Goal: Task Accomplishment & Management: Complete application form

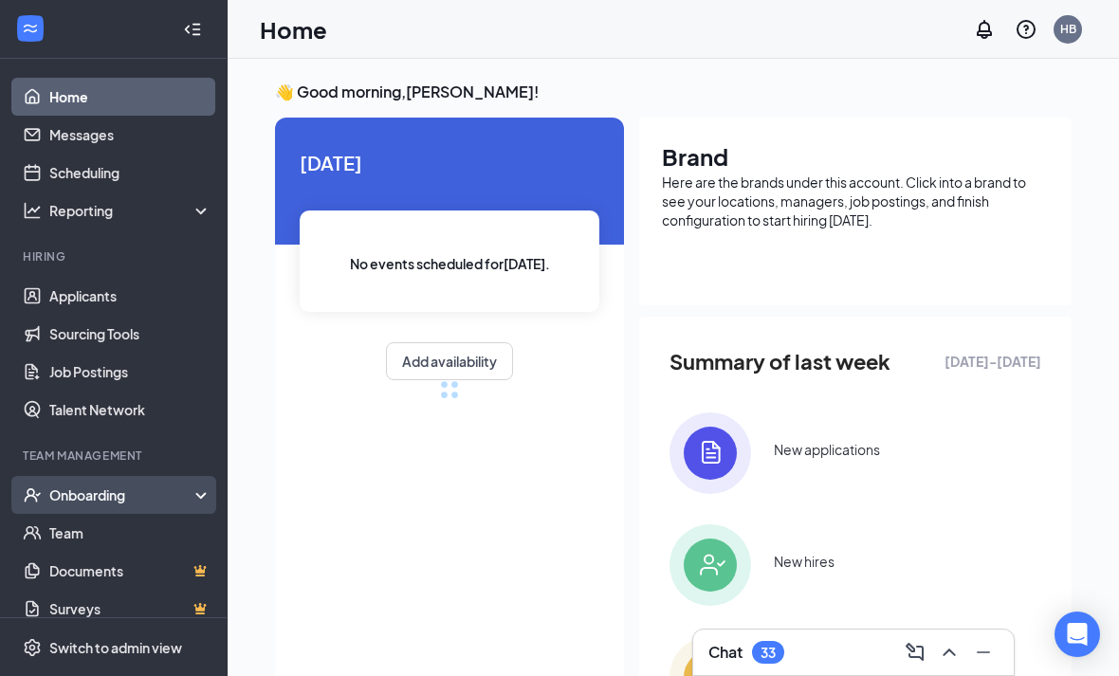
click at [180, 508] on div "Onboarding" at bounding box center [113, 495] width 227 height 38
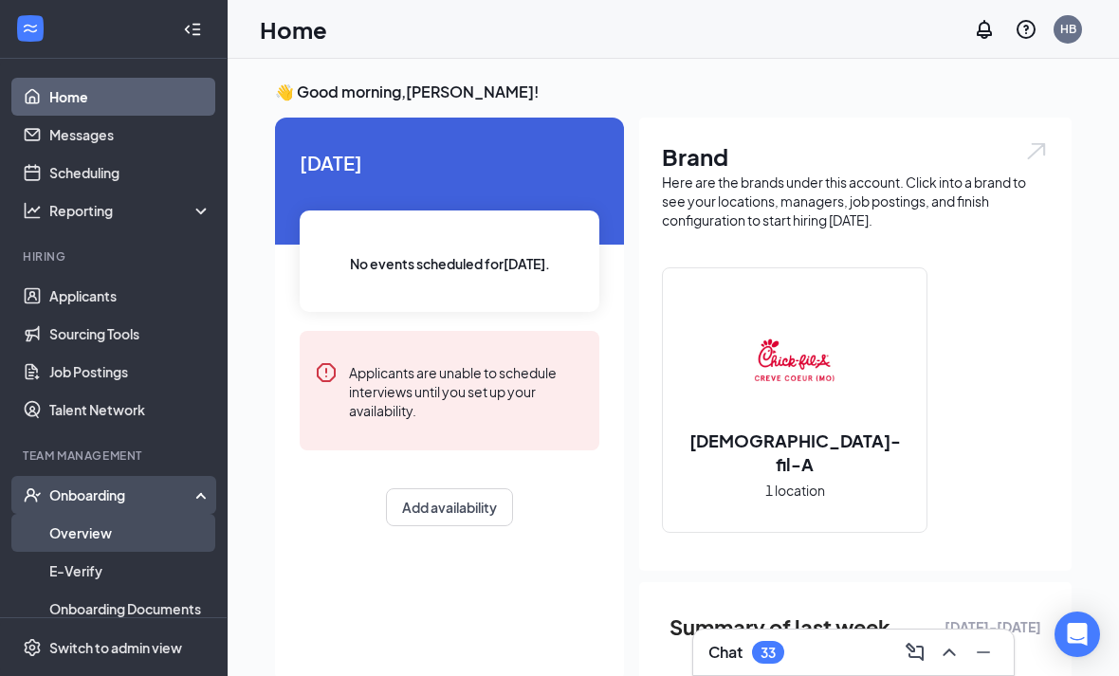
click at [137, 543] on link "Overview" at bounding box center [130, 533] width 162 height 38
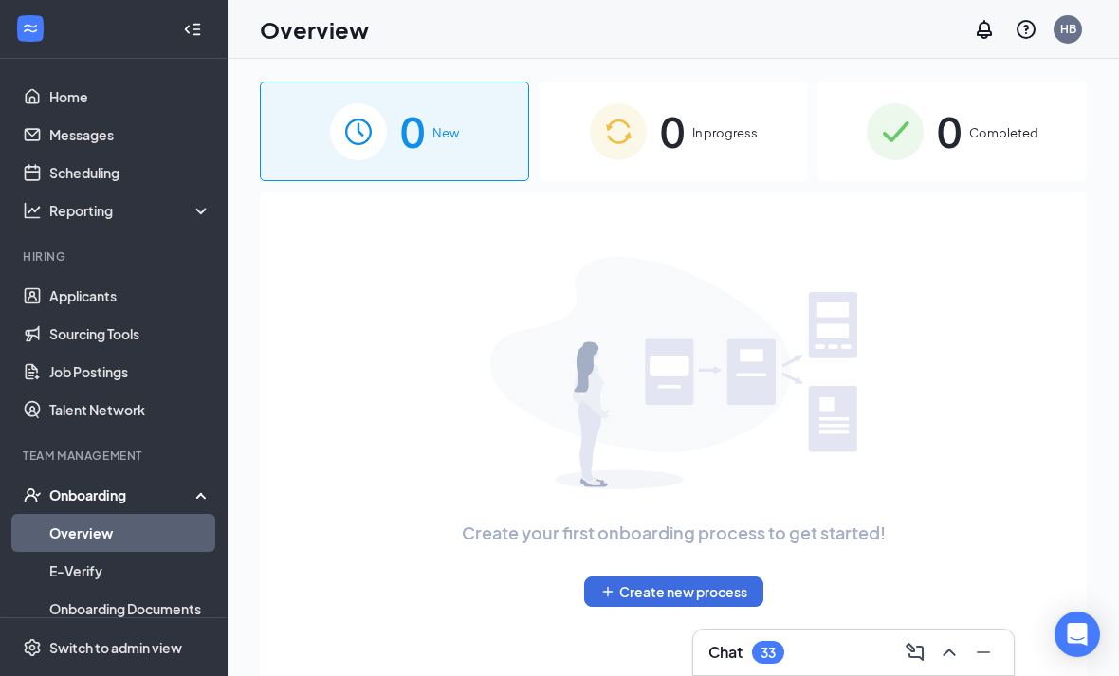
click at [692, 161] on div "0 In progress" at bounding box center [672, 132] width 269 height 100
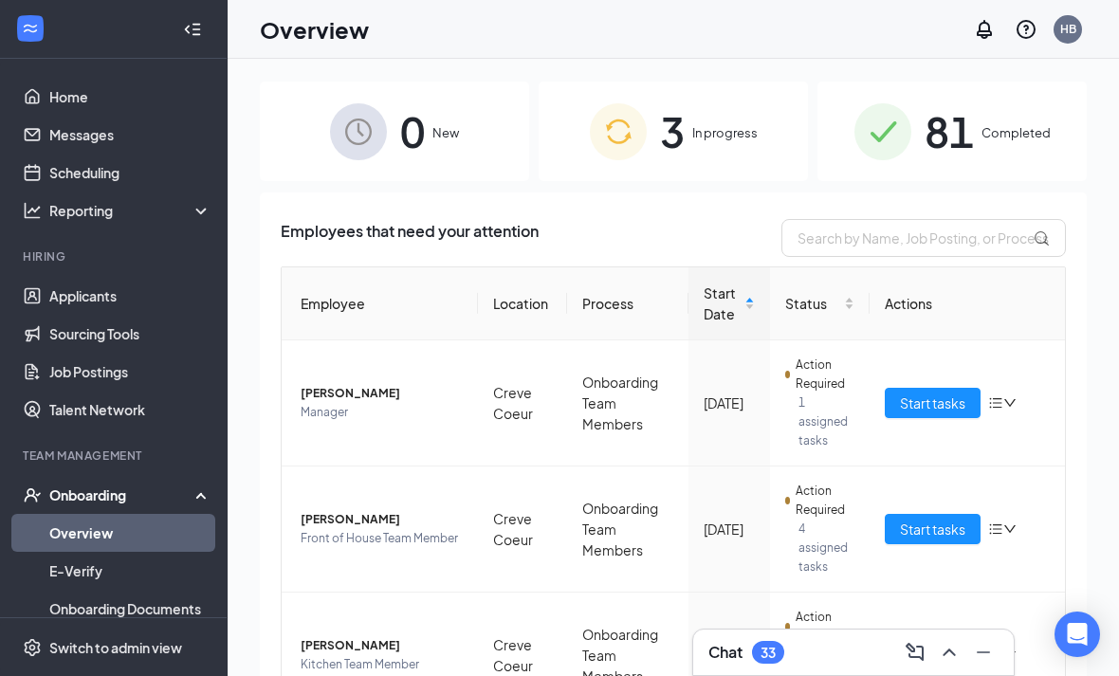
click at [742, 155] on div "3 In progress" at bounding box center [672, 132] width 269 height 100
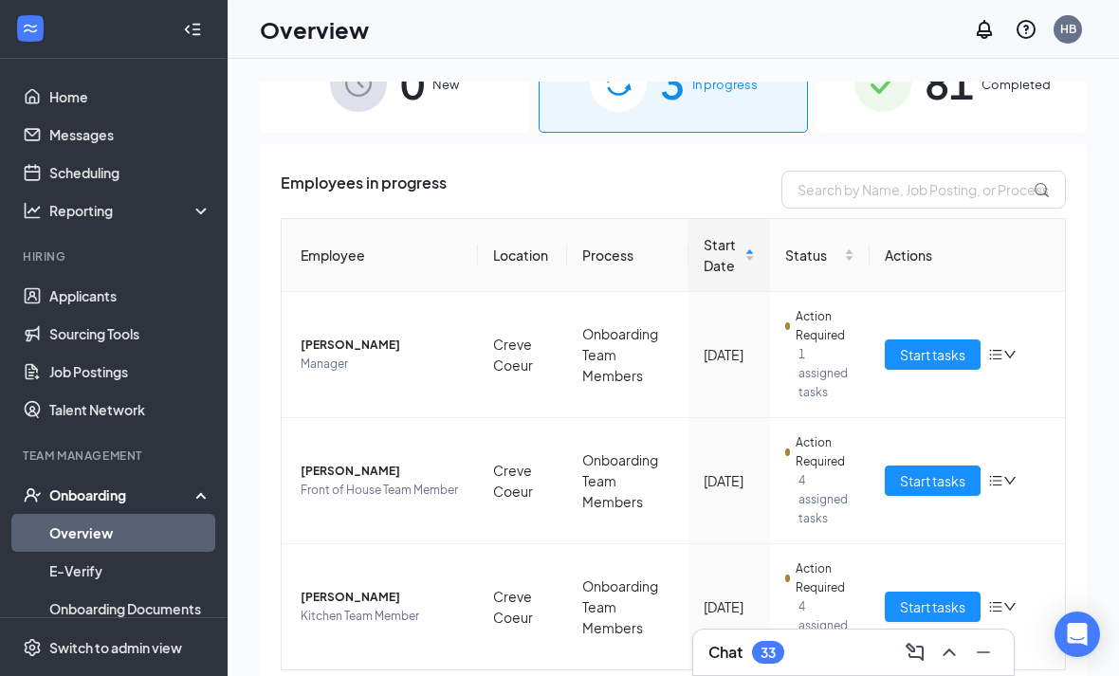
scroll to position [47, 0]
click at [933, 488] on span "Start tasks" at bounding box center [932, 481] width 65 height 21
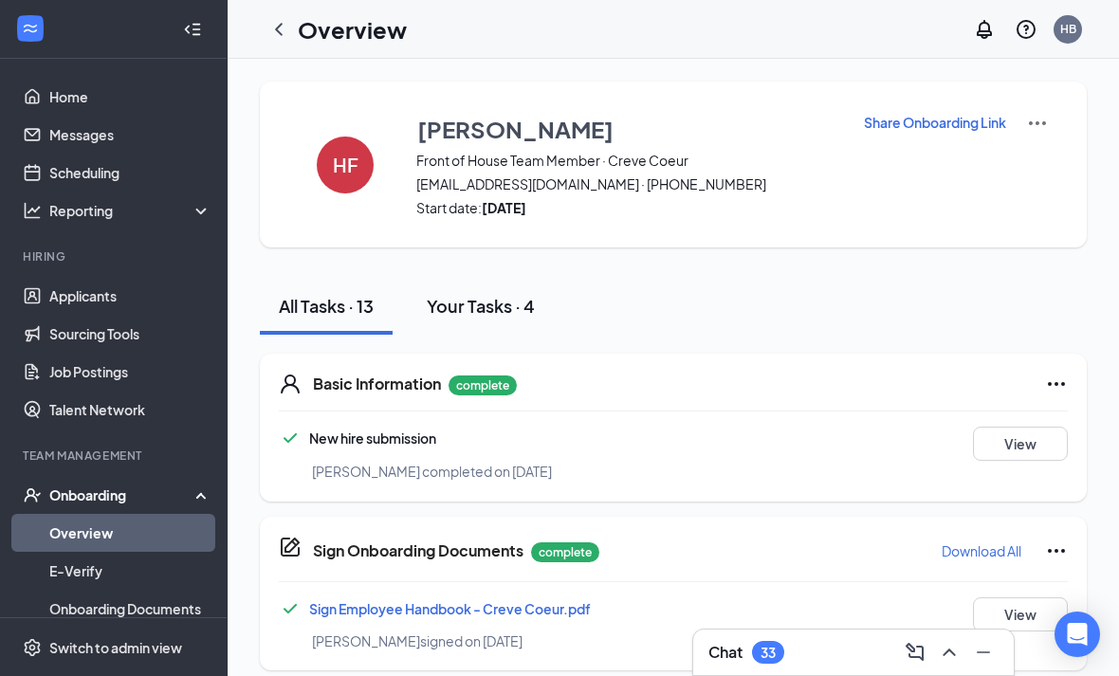
click at [525, 312] on div "Your Tasks · 4" at bounding box center [481, 306] width 108 height 24
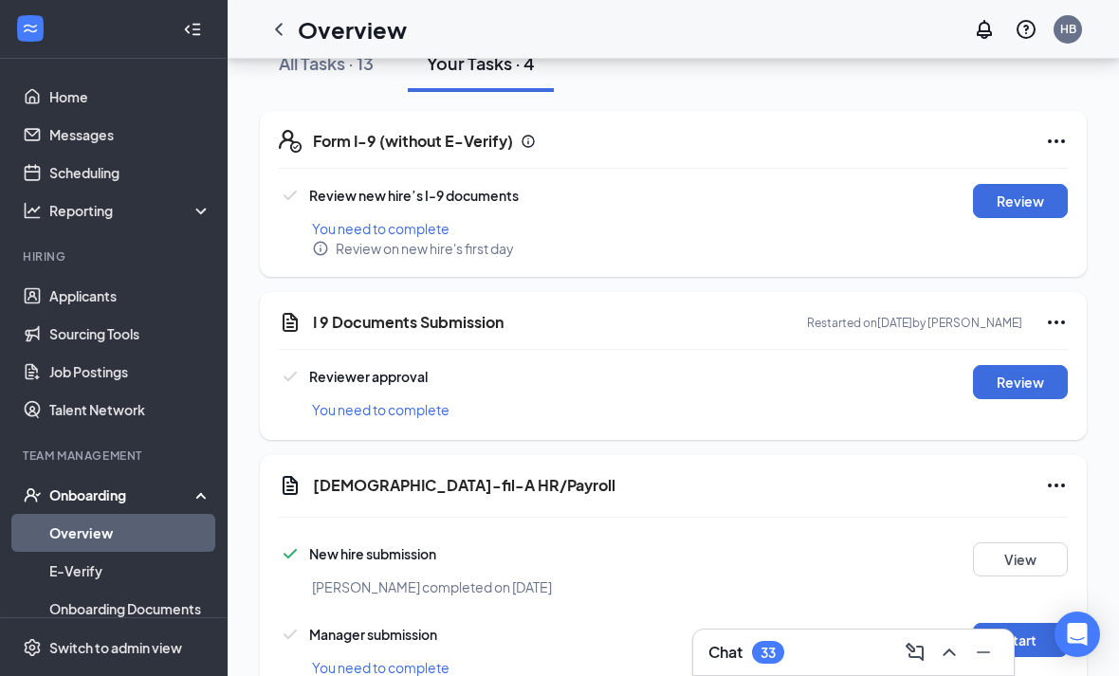
scroll to position [278, 0]
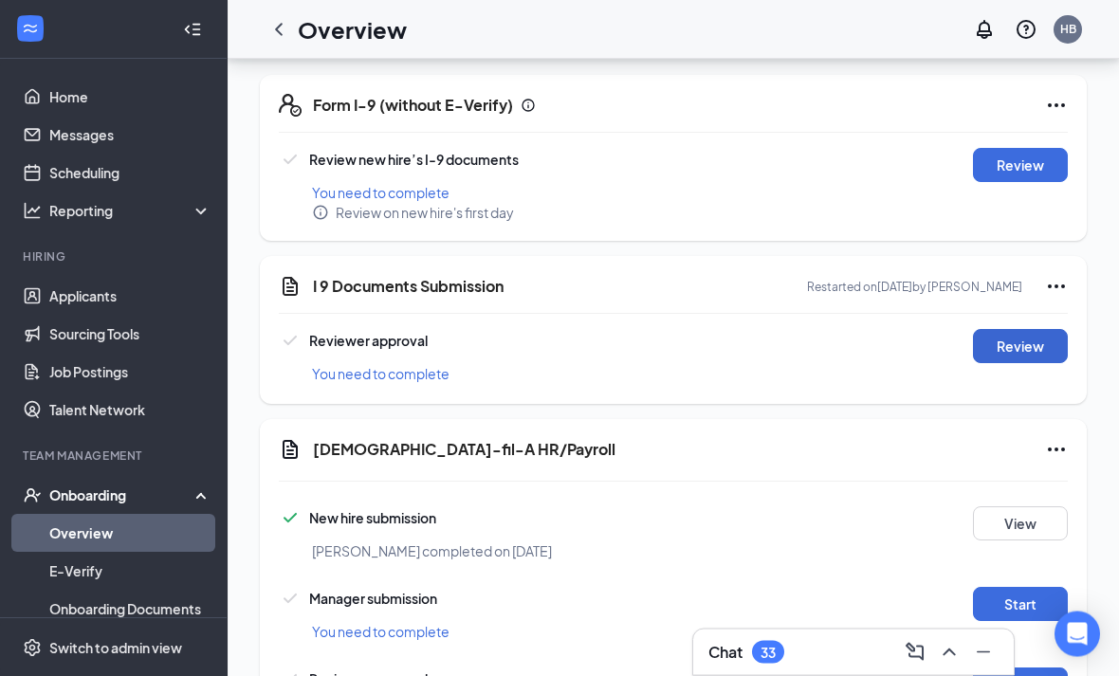
click at [1034, 343] on button "Review" at bounding box center [1020, 347] width 95 height 34
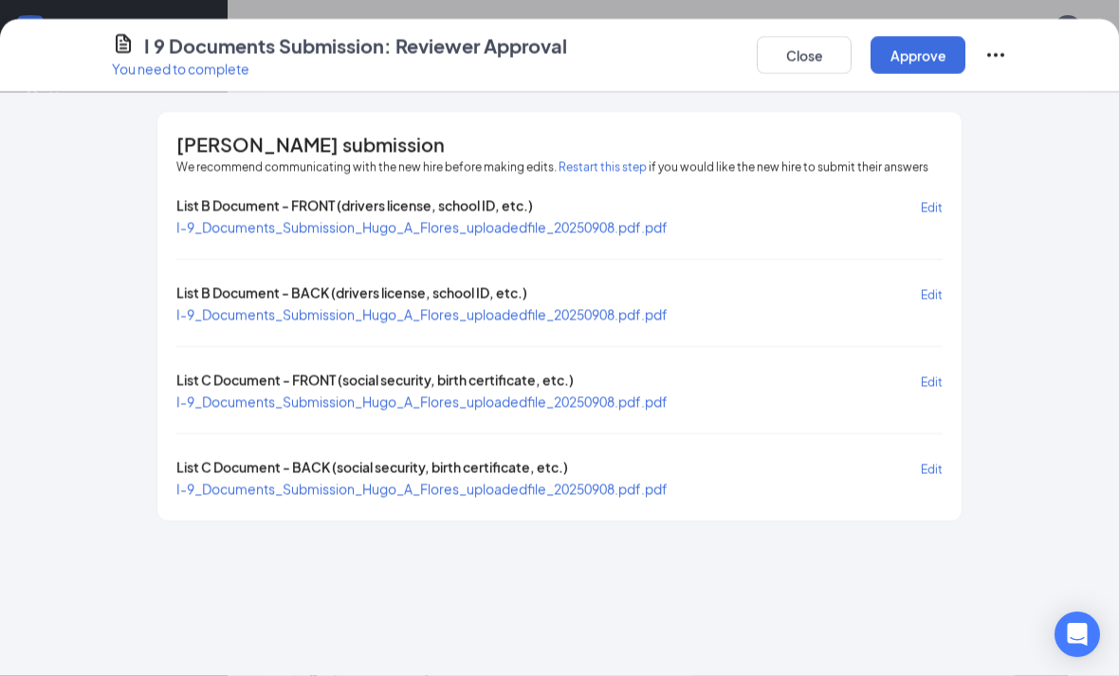
click at [619, 229] on span "I-9_Documents_Submission_Hugo_A_Flores_uploadedfile_20250908.pdf.pdf" at bounding box center [421, 226] width 491 height 17
click at [578, 397] on span "I-9_Documents_Submission_Hugo_A_Flores_uploadedfile_20250908.pdf.pdf" at bounding box center [421, 400] width 491 height 17
click at [907, 62] on button "Approve" at bounding box center [917, 55] width 95 height 38
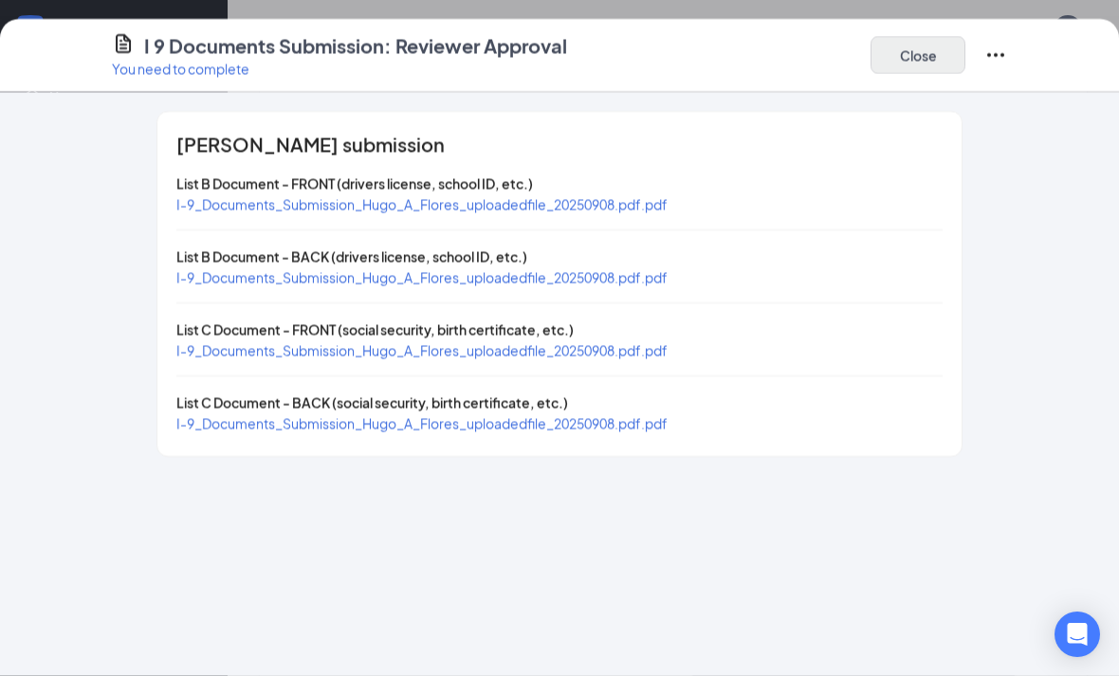
click at [921, 54] on button "Close" at bounding box center [917, 55] width 95 height 38
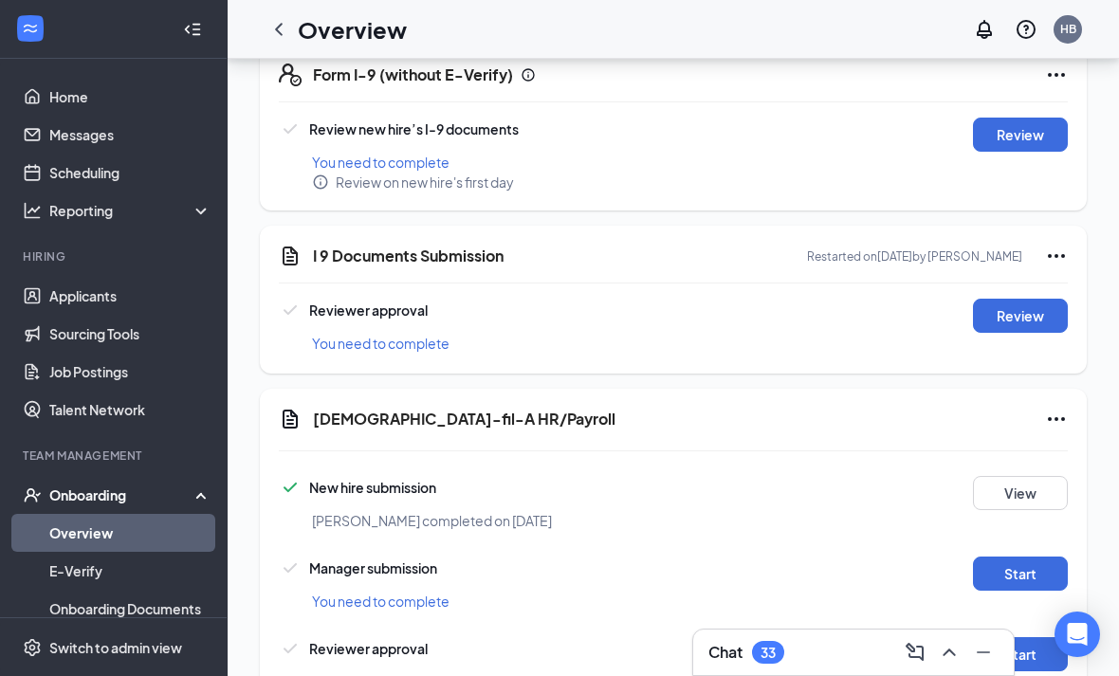
scroll to position [335, 0]
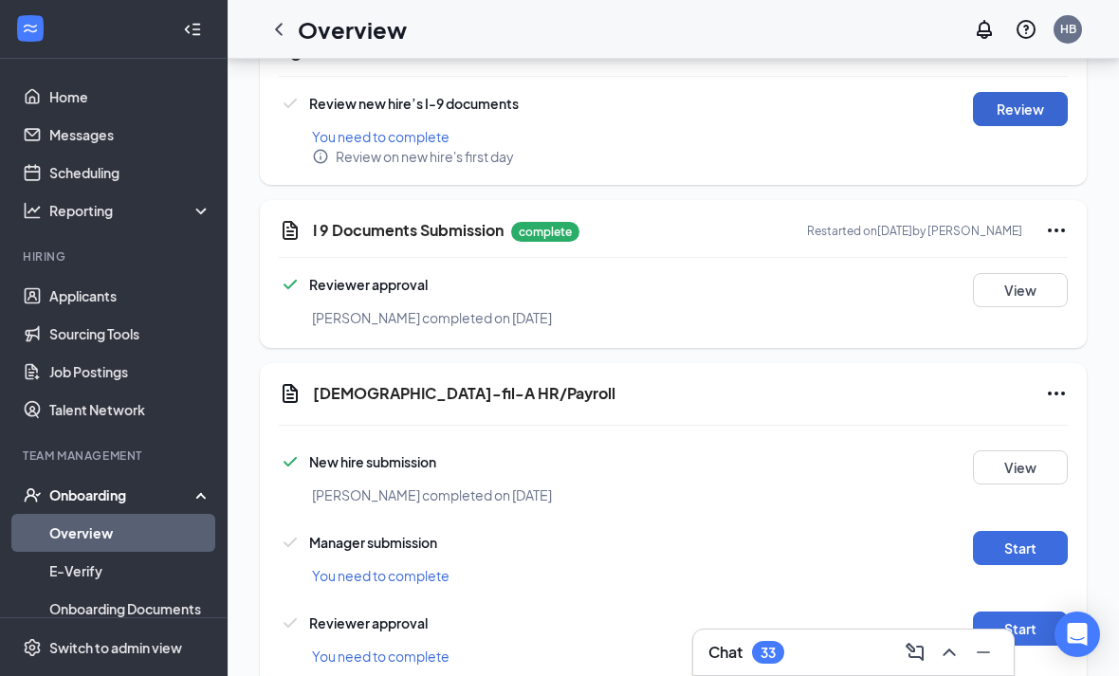
click at [1023, 108] on button "Review" at bounding box center [1020, 109] width 95 height 34
type input "[DATE]"
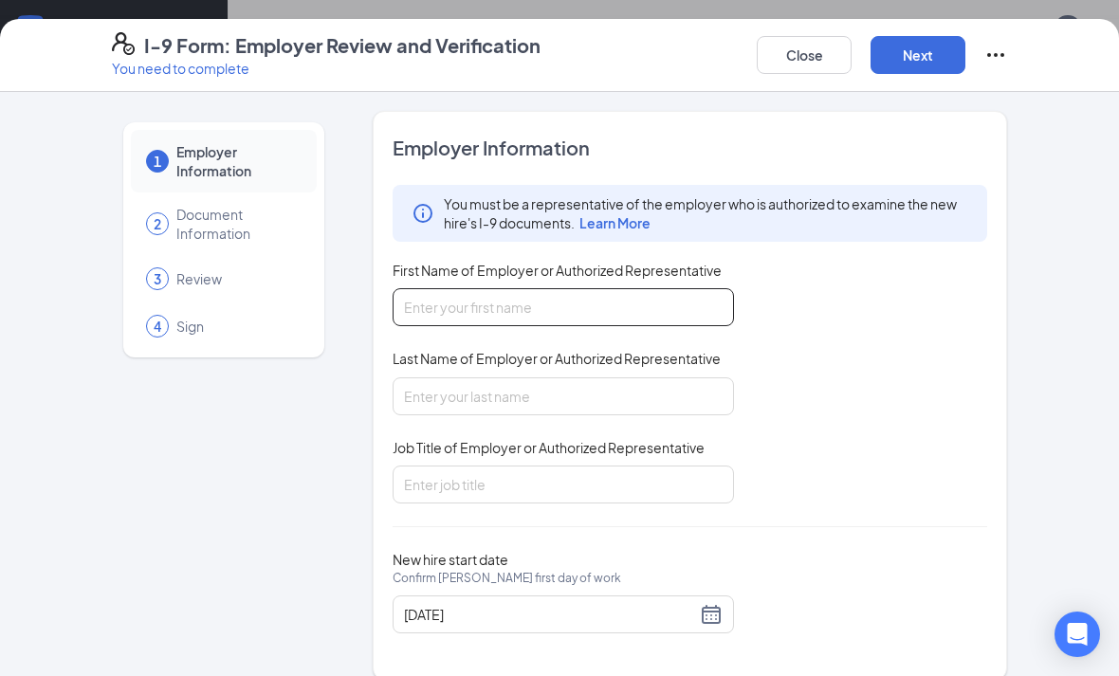
click at [585, 320] on input "First Name of Employer or Authorized Representative" at bounding box center [562, 307] width 341 height 38
type input "[PERSON_NAME]"
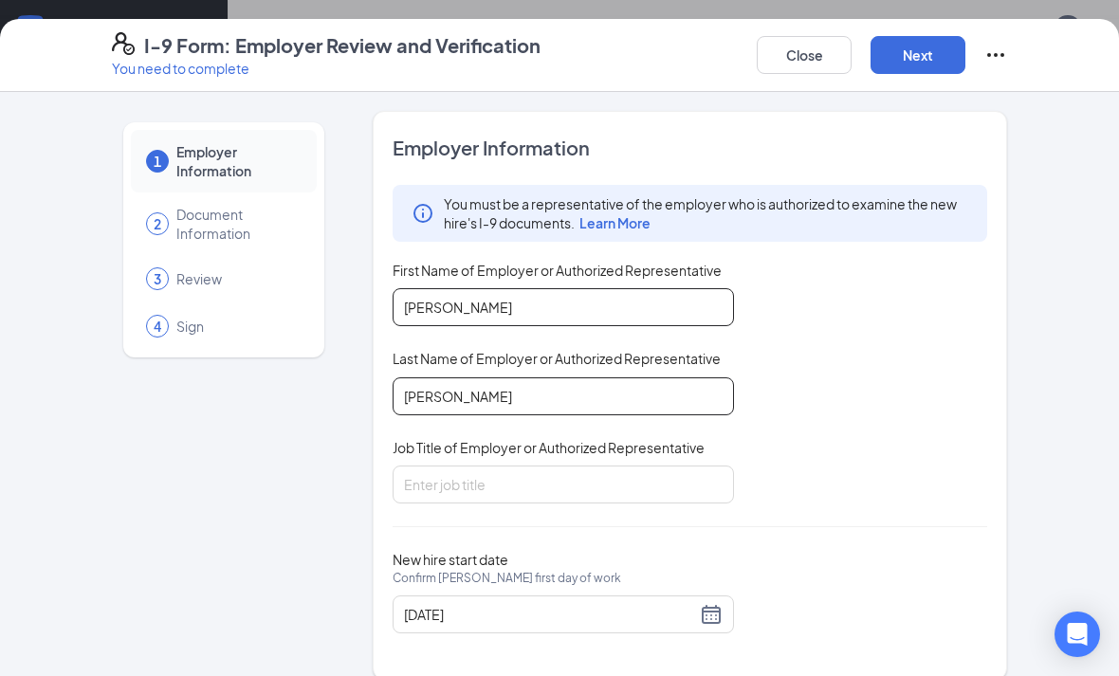
scroll to position [99, 0]
type input "[PERSON_NAME]"
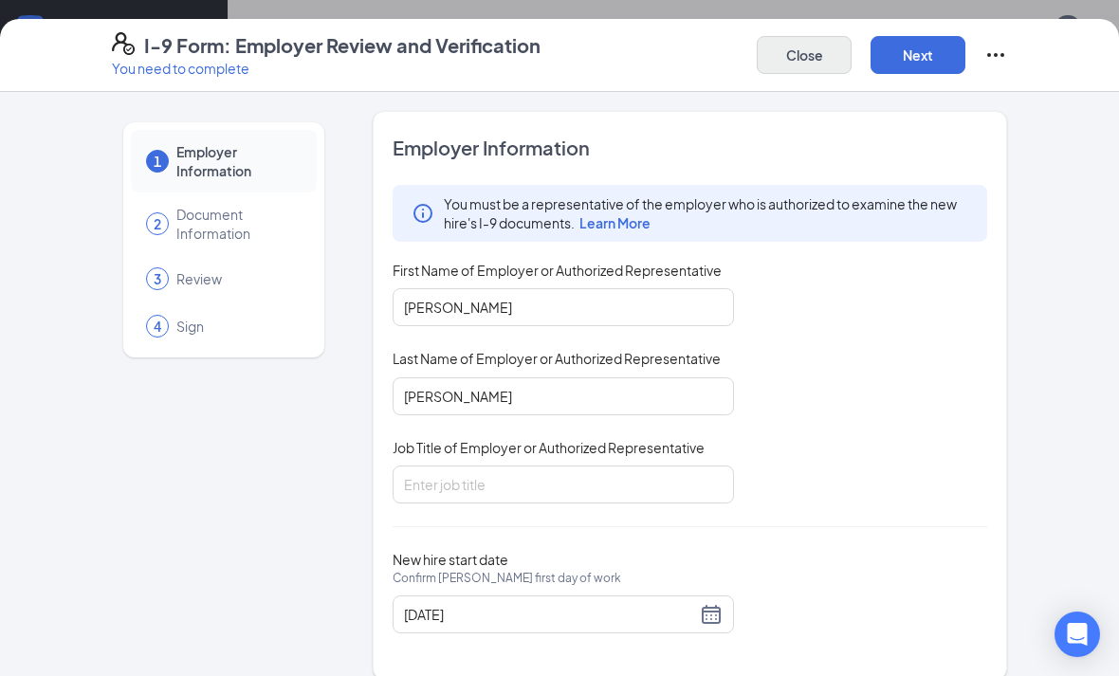
click at [828, 61] on button "Close" at bounding box center [803, 55] width 95 height 38
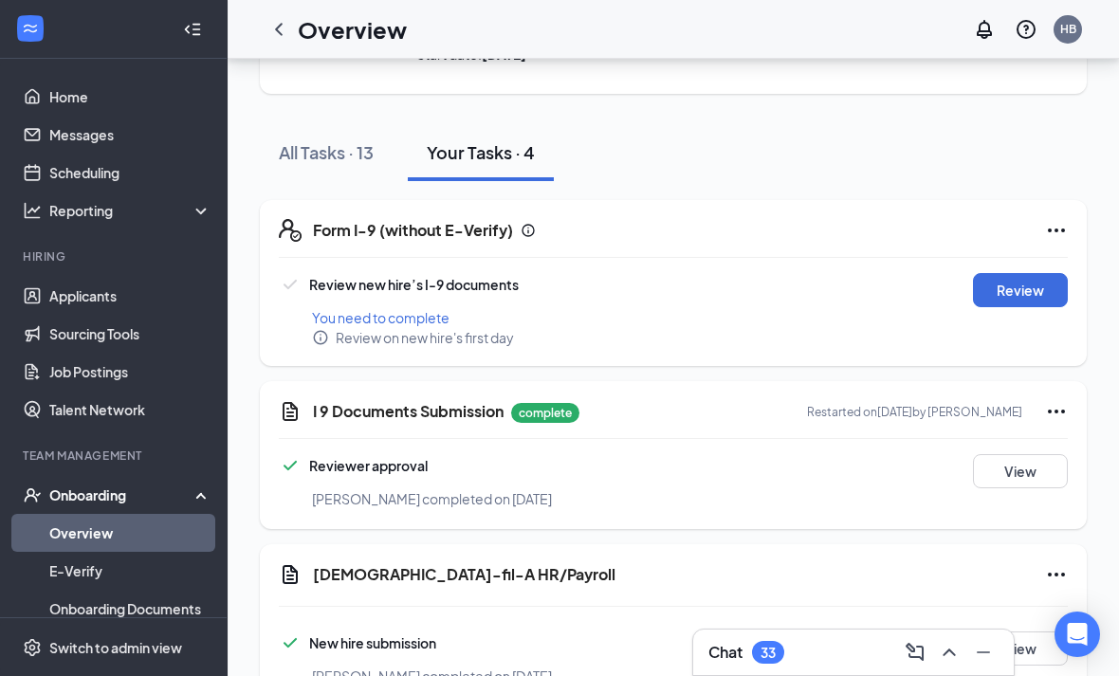
scroll to position [157, 0]
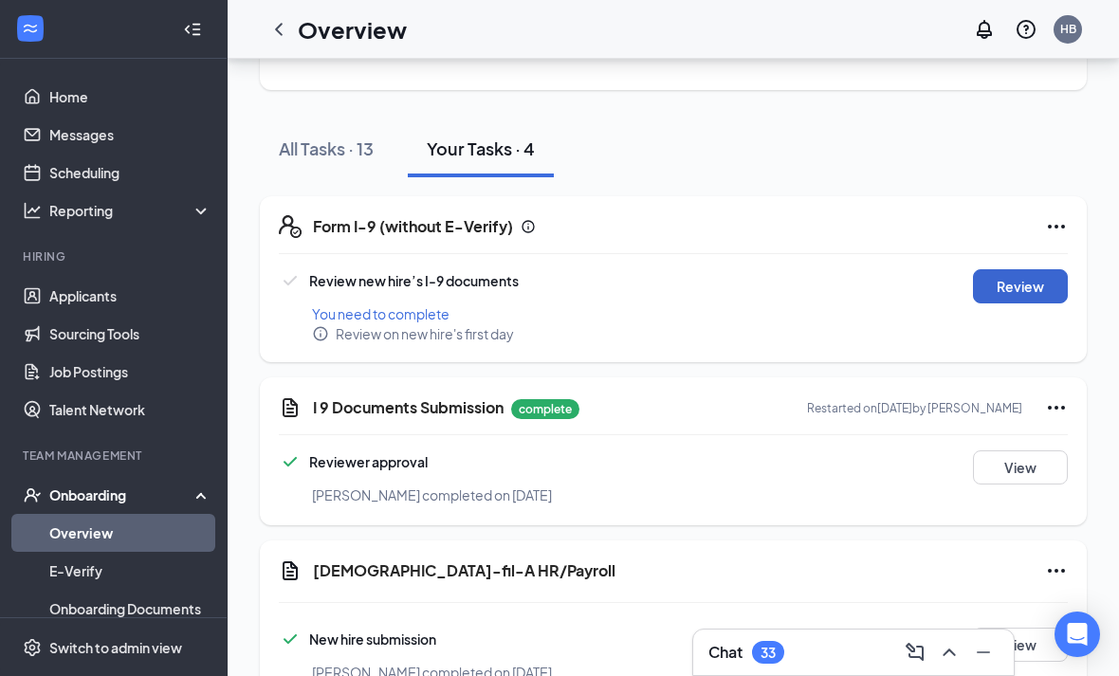
click at [1018, 290] on button "Review" at bounding box center [1020, 286] width 95 height 34
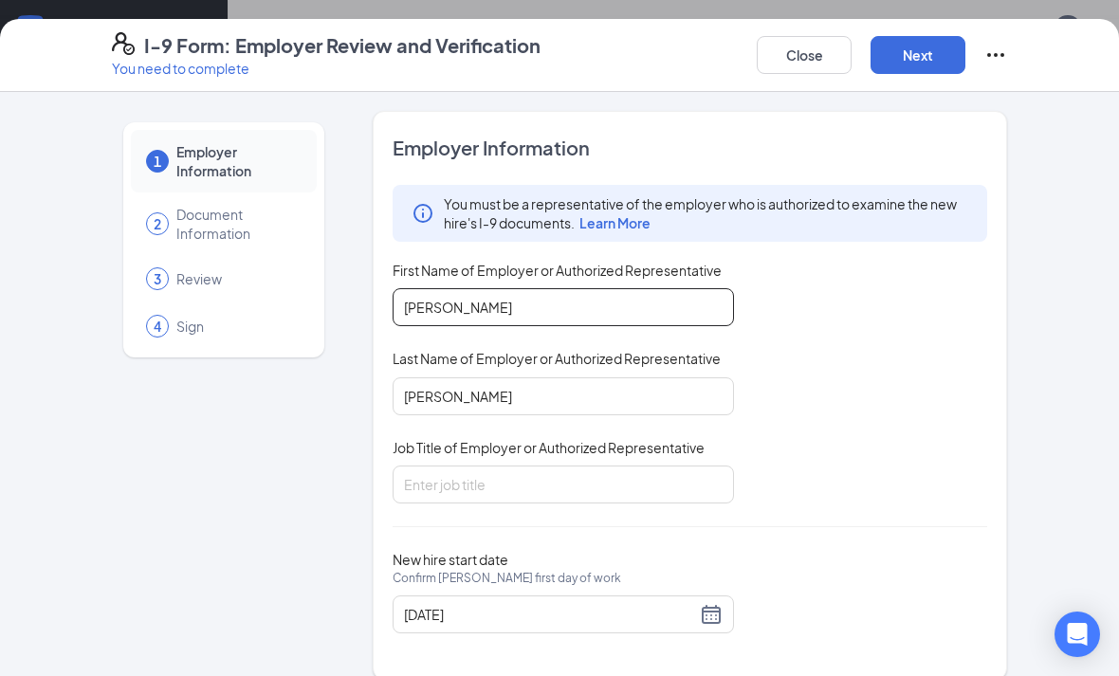
click at [662, 309] on input "[PERSON_NAME]" at bounding box center [562, 307] width 341 height 38
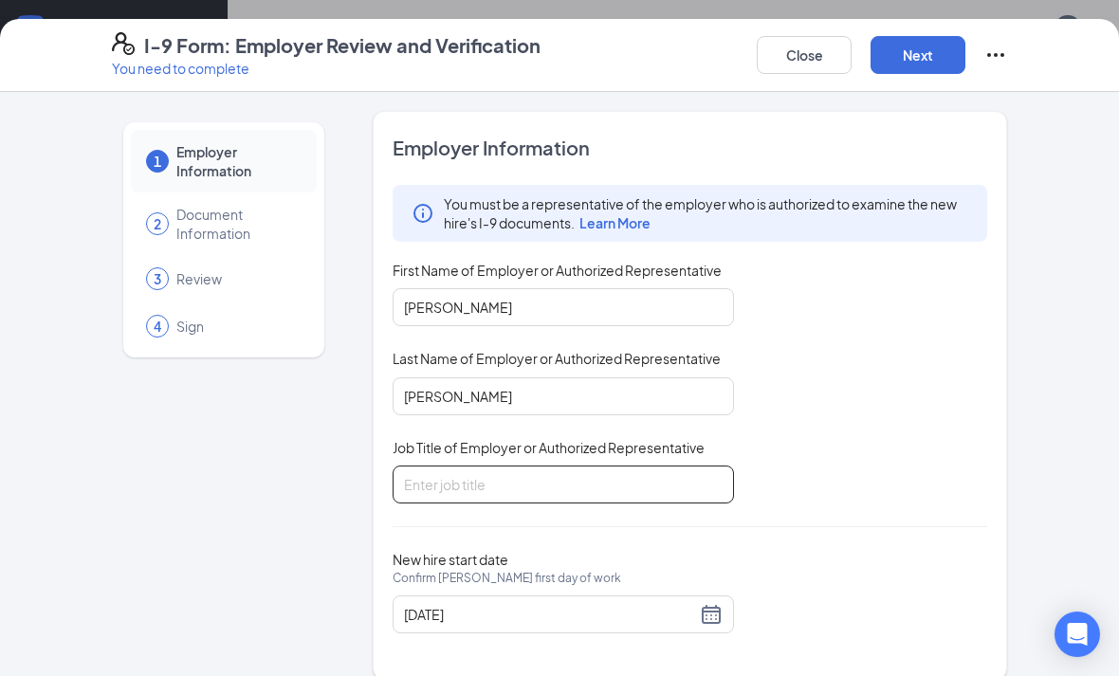
click at [614, 474] on input "Job Title of Employer or Authorized Representative" at bounding box center [562, 484] width 341 height 38
type input "HR Director"
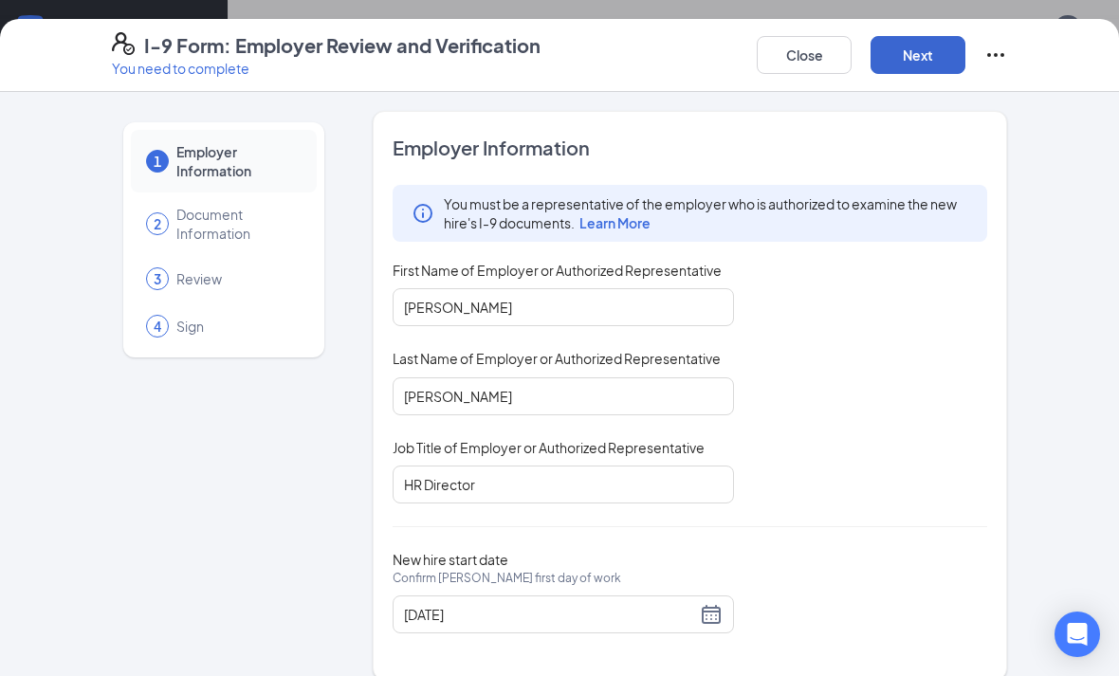
click at [907, 71] on button "Next" at bounding box center [917, 55] width 95 height 38
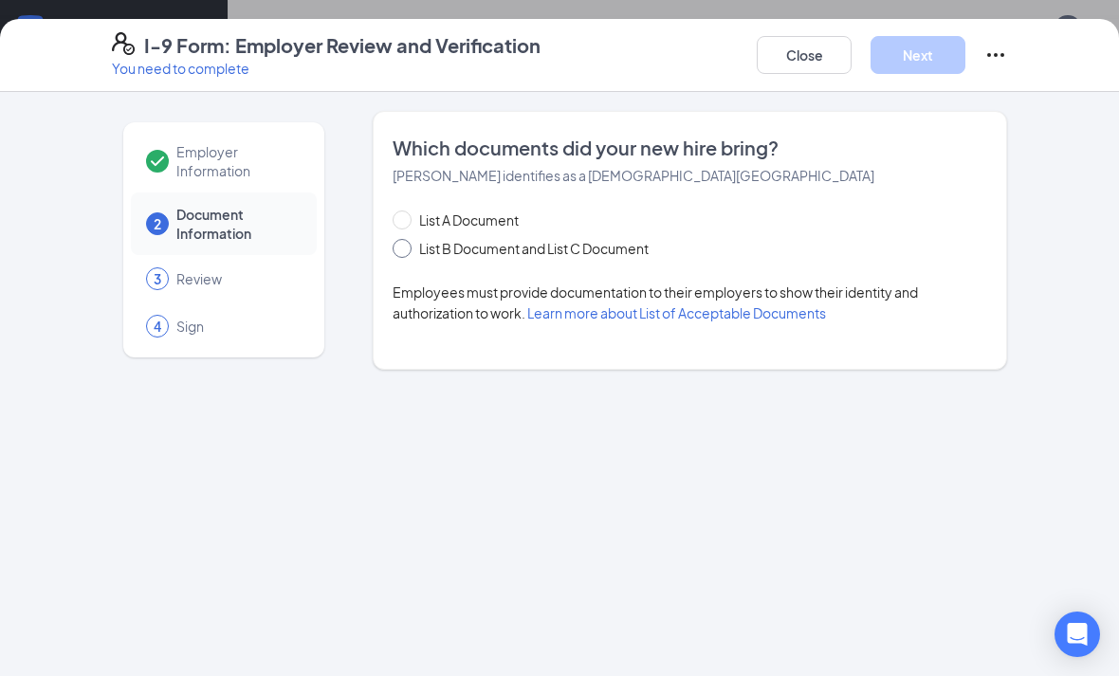
click at [558, 256] on span "List B Document and List C Document" at bounding box center [533, 248] width 245 height 21
click at [406, 252] on input "List B Document and List C Document" at bounding box center [398, 245] width 13 height 13
radio input "true"
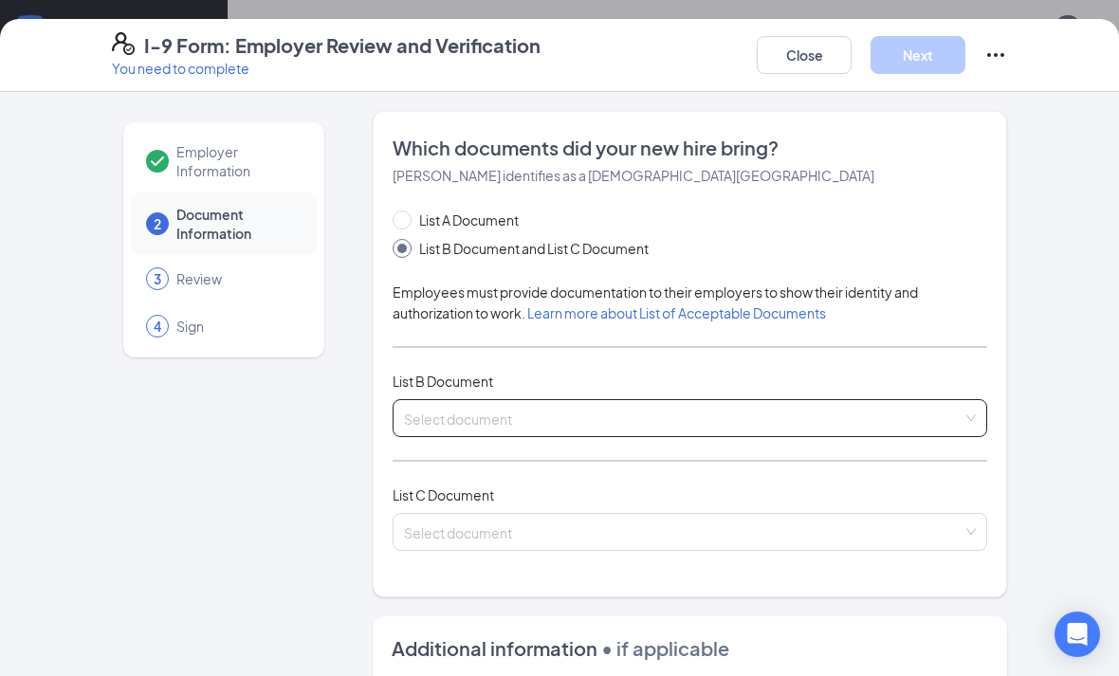
click at [544, 427] on input "search" at bounding box center [683, 414] width 558 height 28
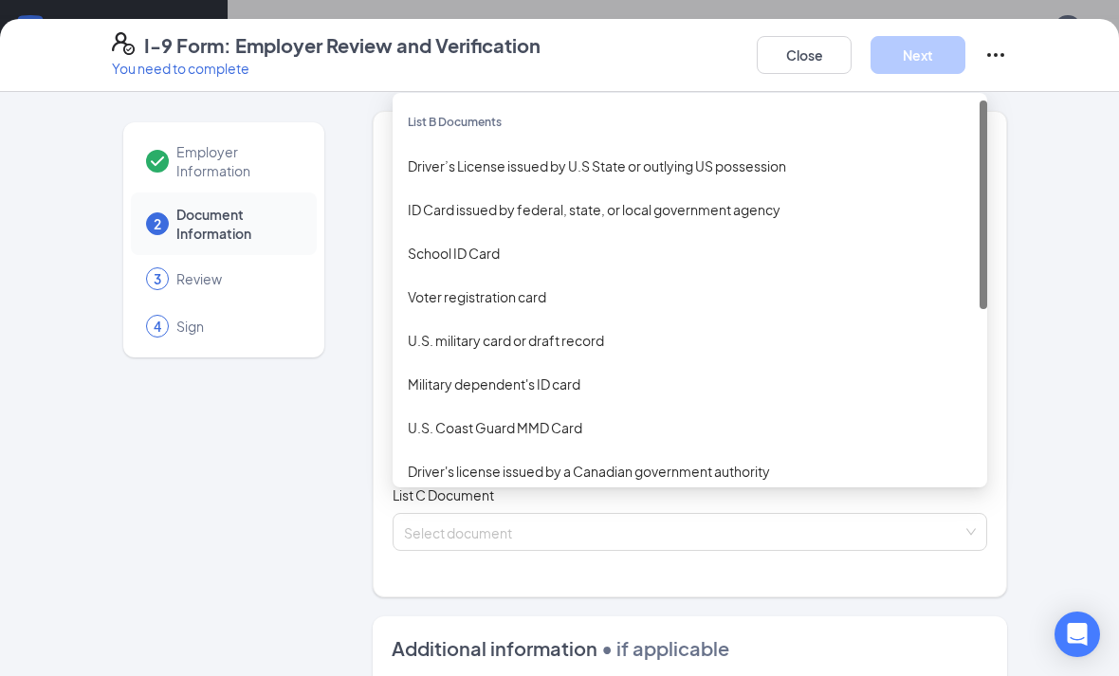
click at [688, 178] on div "Driver’s License issued by U.S State or outlying US possession" at bounding box center [689, 166] width 594 height 44
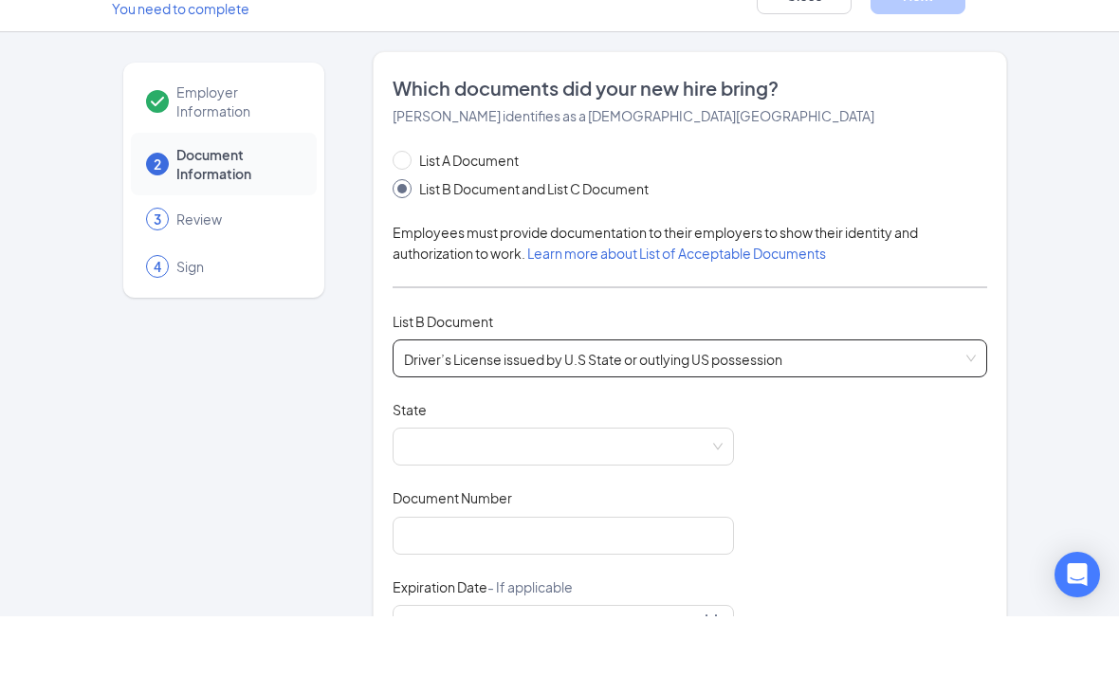
scroll to position [218, 0]
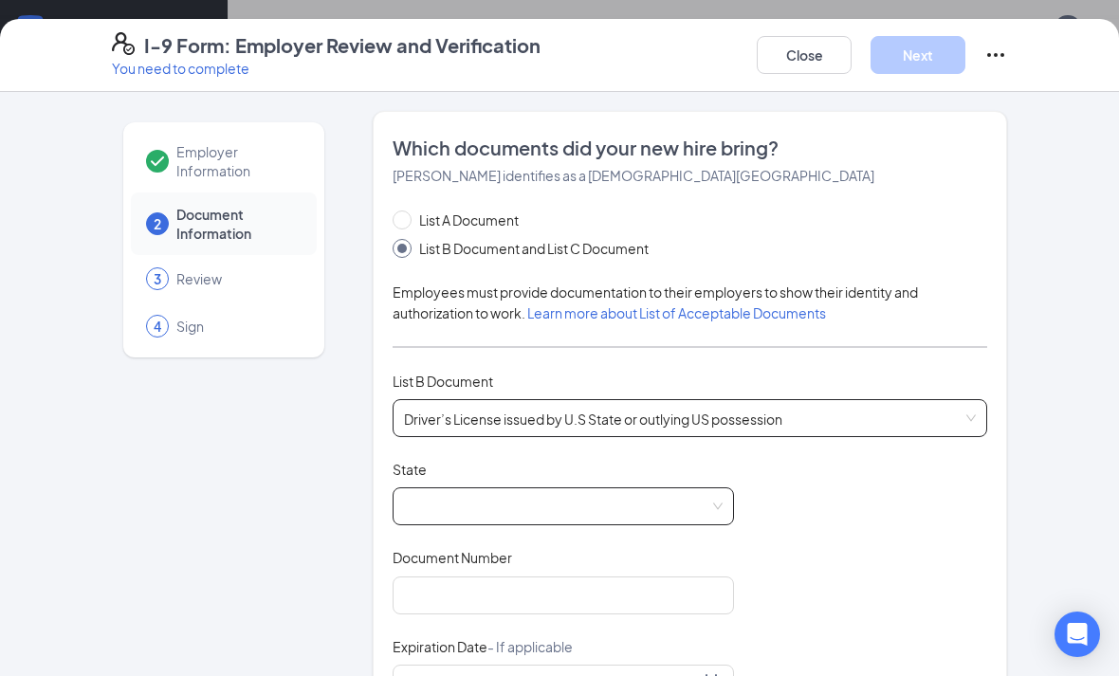
click at [581, 515] on span at bounding box center [563, 506] width 318 height 36
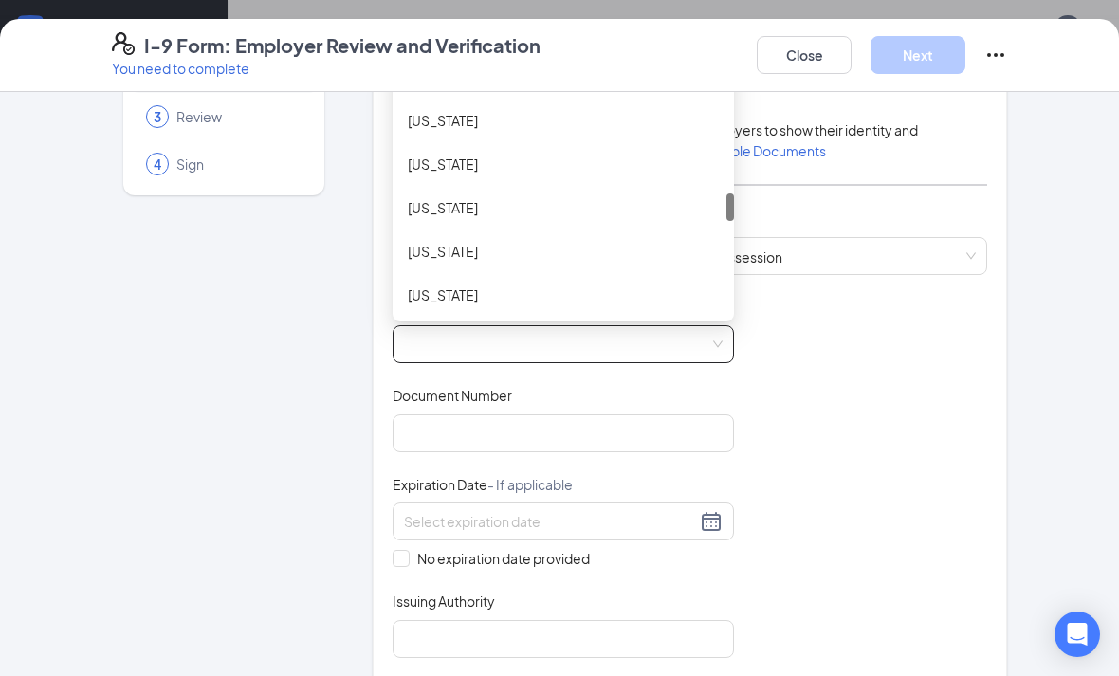
scroll to position [1066, 0]
click at [474, 205] on div "[US_STATE]" at bounding box center [563, 203] width 311 height 21
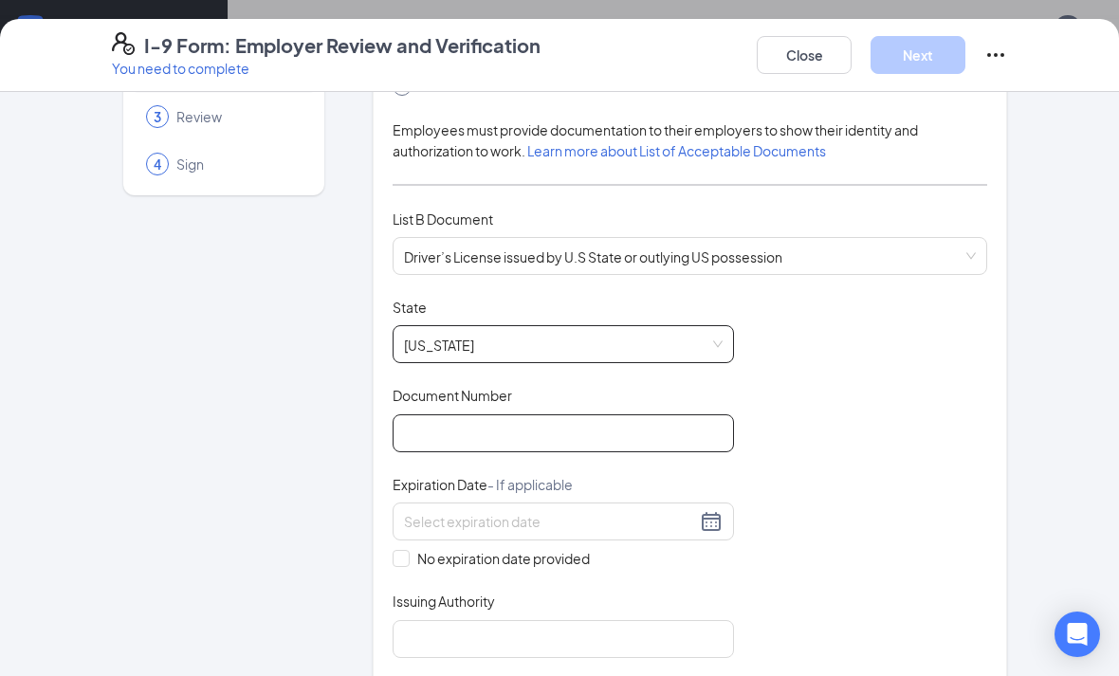
click at [531, 443] on input "Document Number" at bounding box center [562, 433] width 341 height 38
paste input "B118176004"
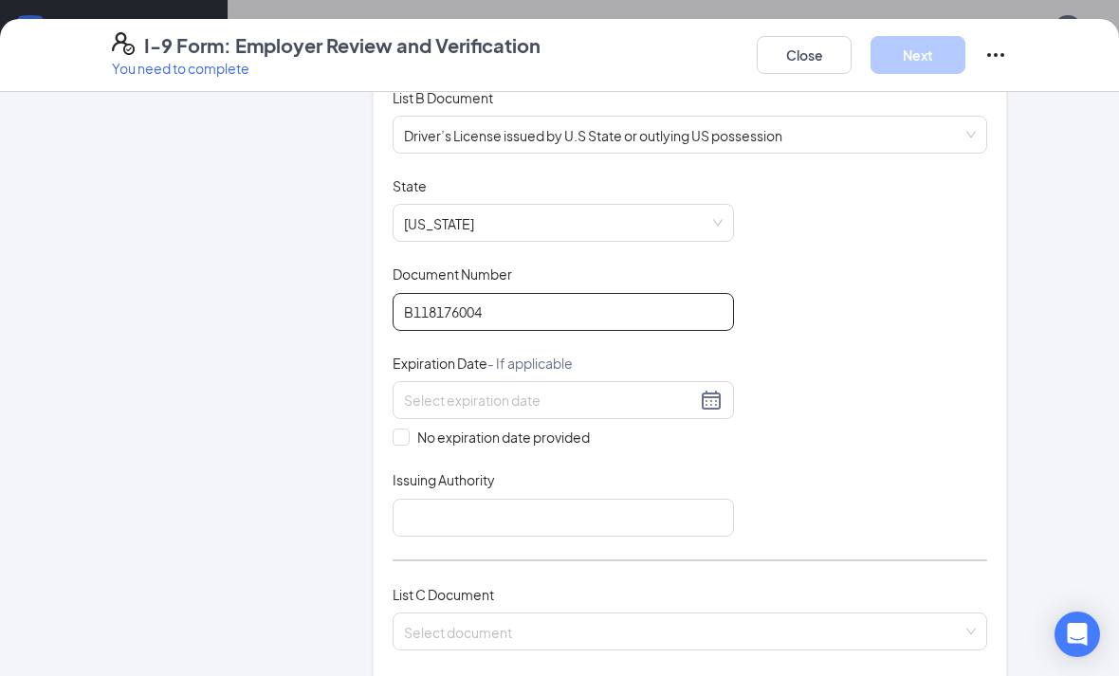
scroll to position [296, 0]
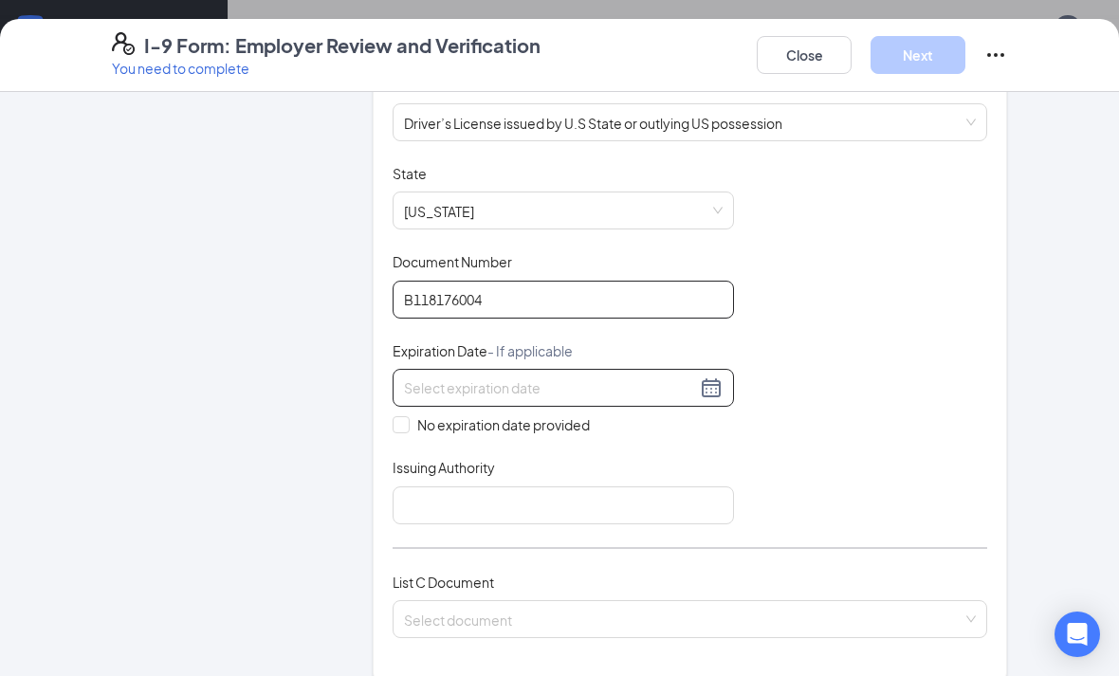
type input "B118176004"
click at [708, 380] on div at bounding box center [563, 387] width 318 height 23
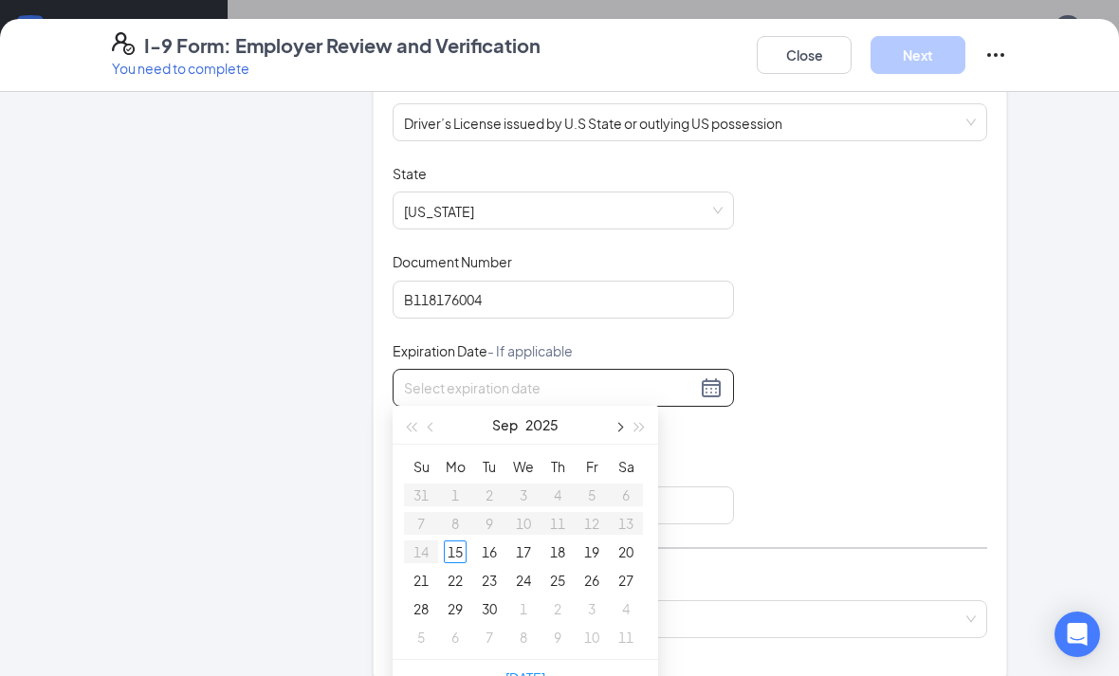
click at [613, 426] on button "button" at bounding box center [618, 425] width 21 height 38
click at [617, 428] on span "button" at bounding box center [617, 427] width 9 height 9
type input "[DATE]"
click at [630, 497] on div "1" at bounding box center [625, 494] width 23 height 23
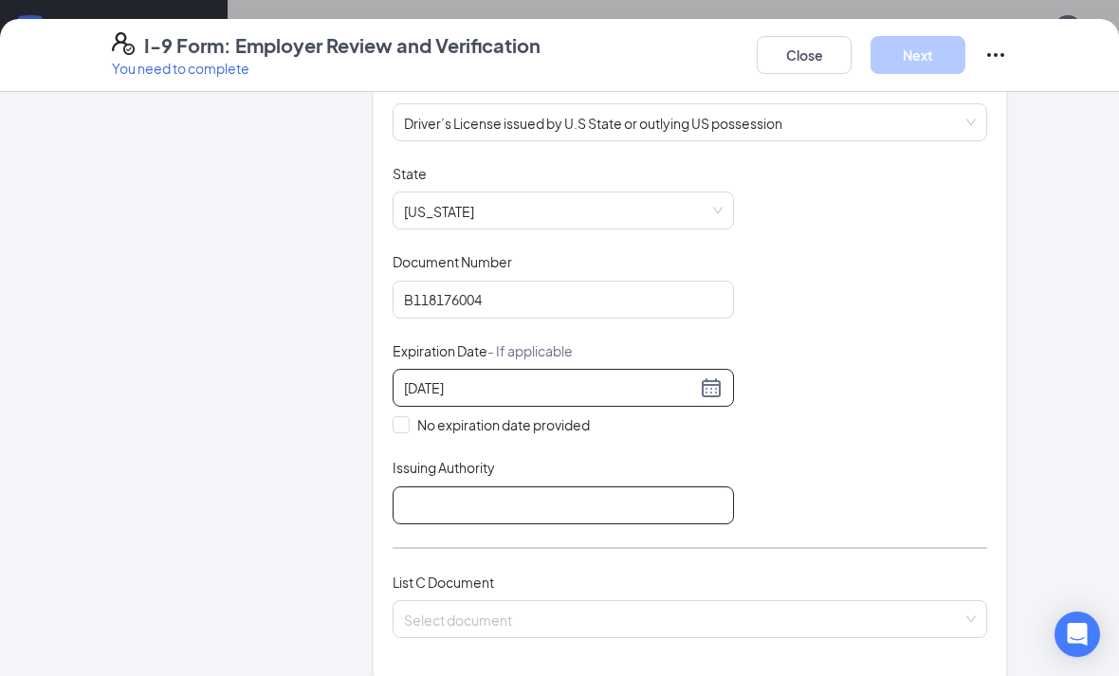
click at [524, 508] on input "Issuing Authority" at bounding box center [562, 505] width 341 height 38
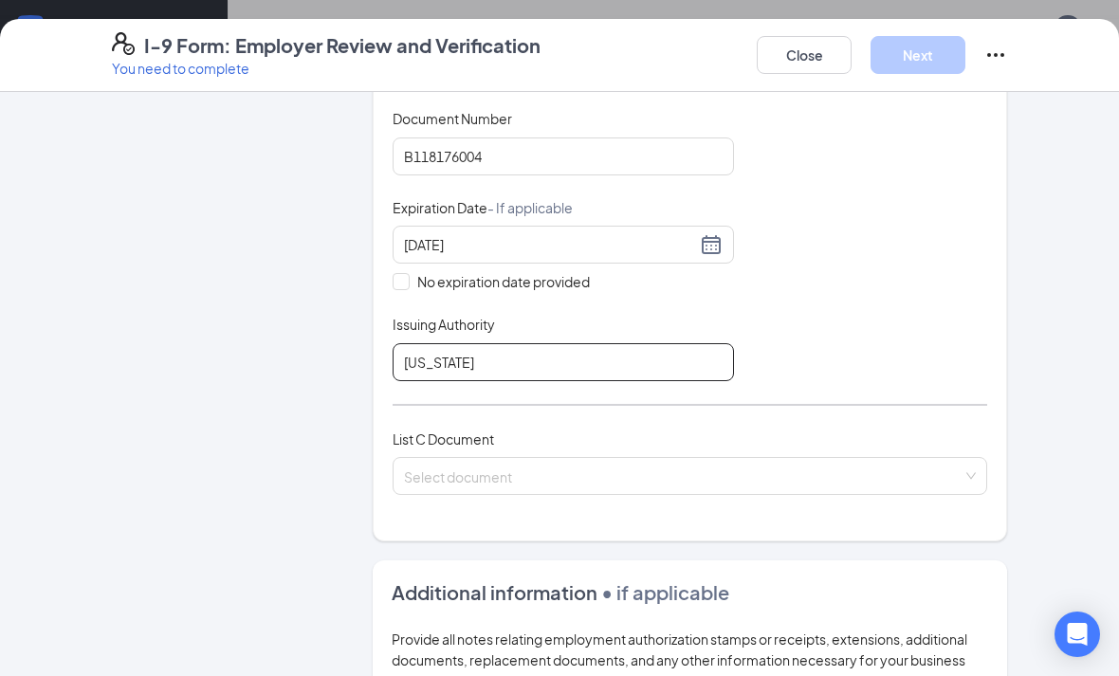
scroll to position [472, 0]
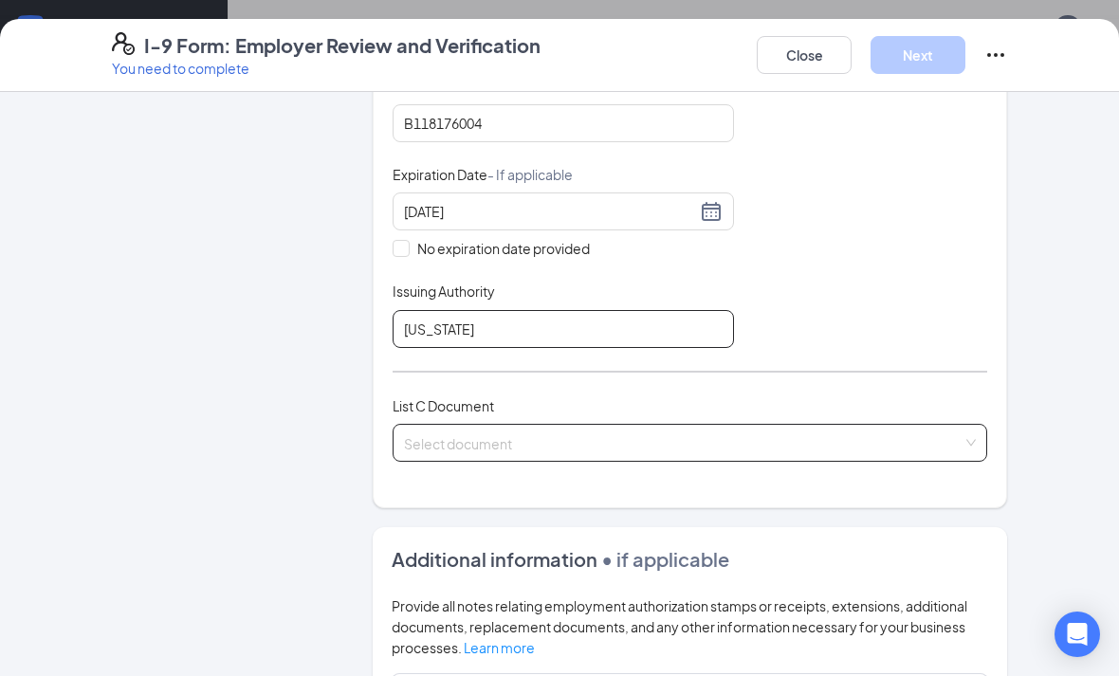
type input "[US_STATE]"
click at [706, 437] on input "search" at bounding box center [683, 439] width 558 height 28
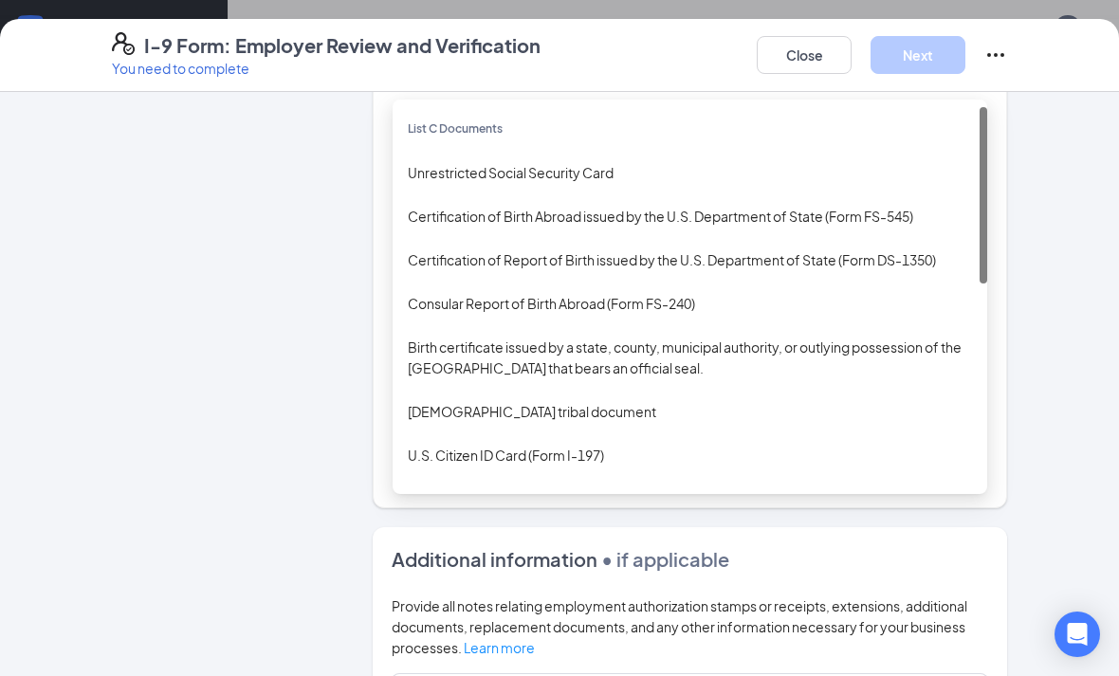
click at [702, 170] on div "Unrestricted Social Security Card" at bounding box center [690, 172] width 564 height 21
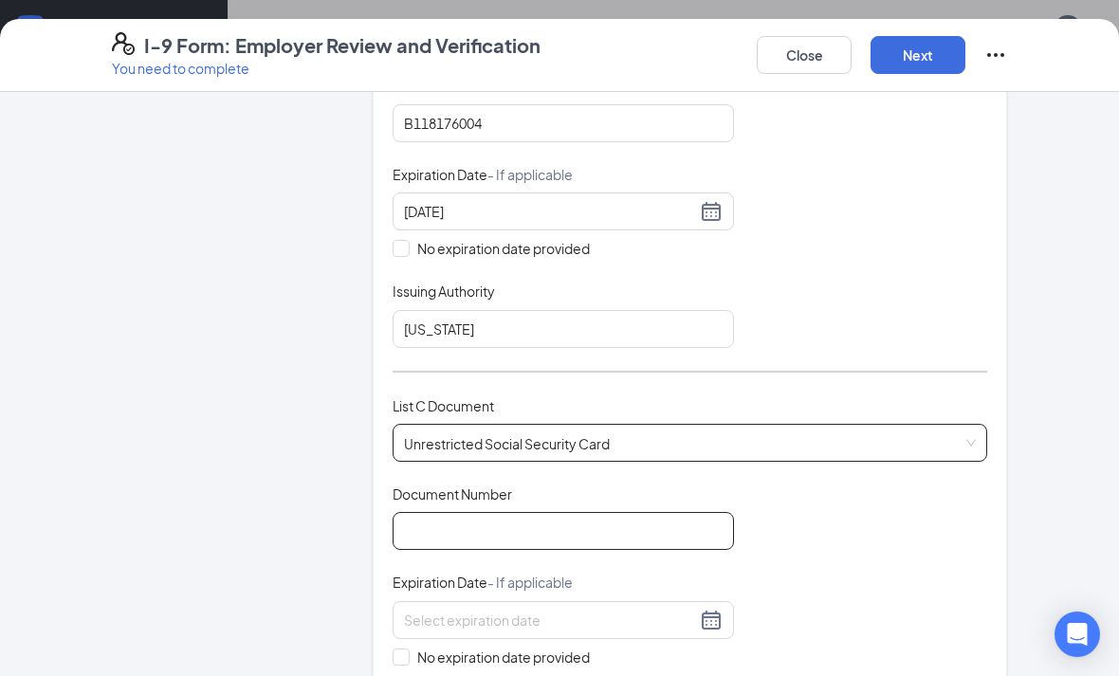
click at [537, 527] on input "Document Number" at bounding box center [562, 531] width 341 height 38
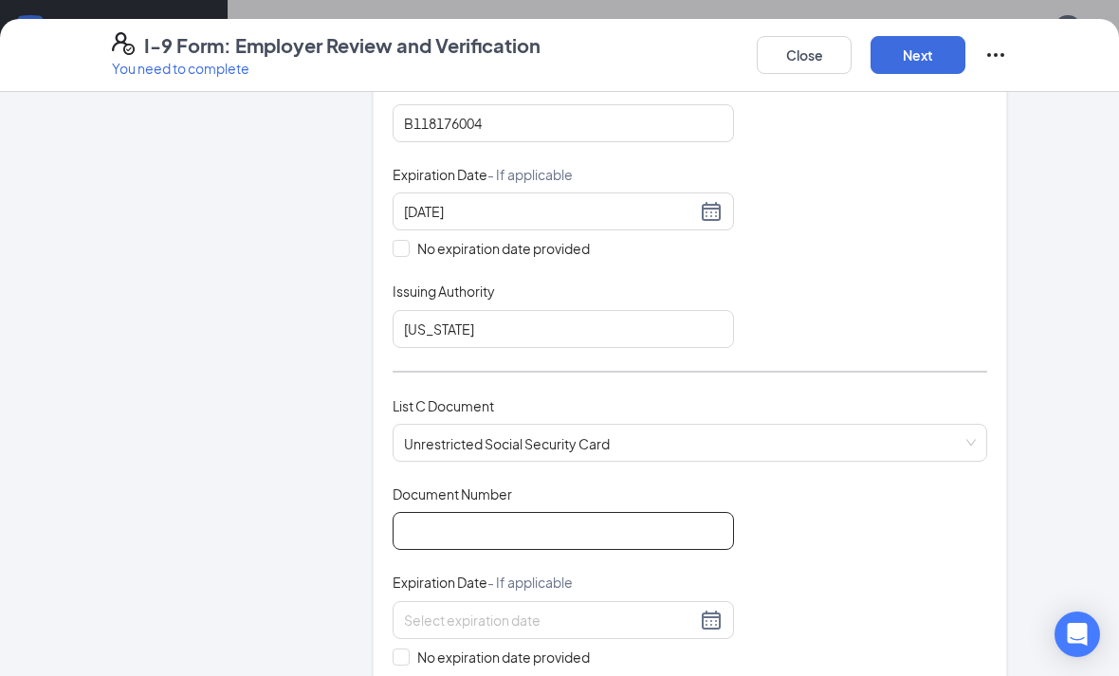
paste input "490-27-2634"
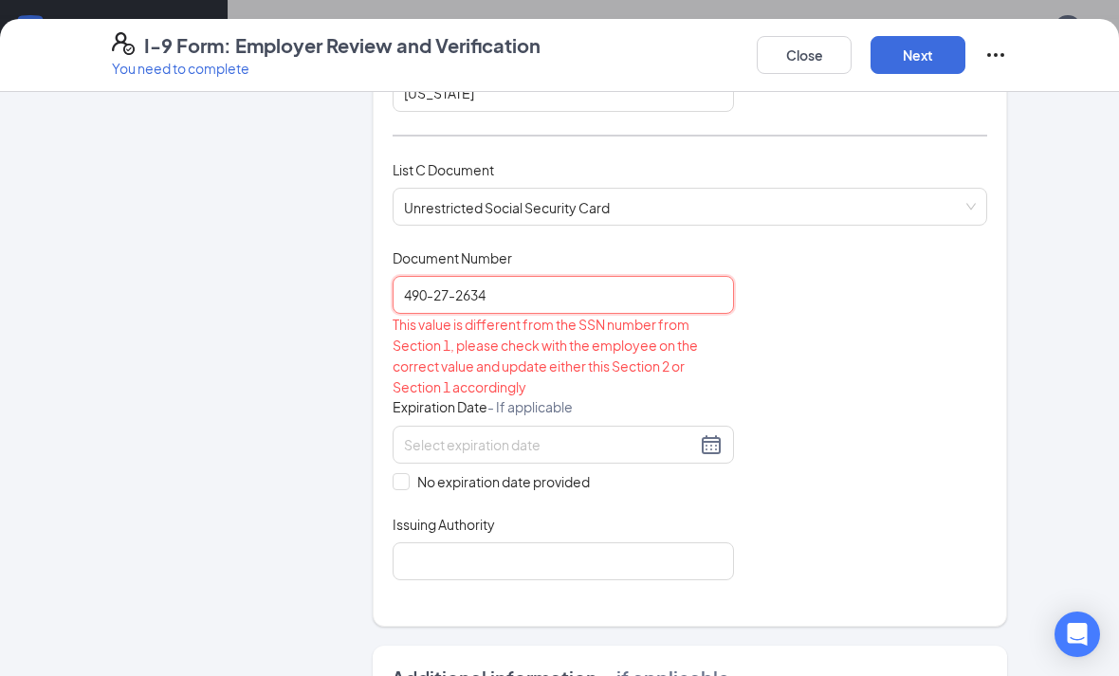
scroll to position [710, 0]
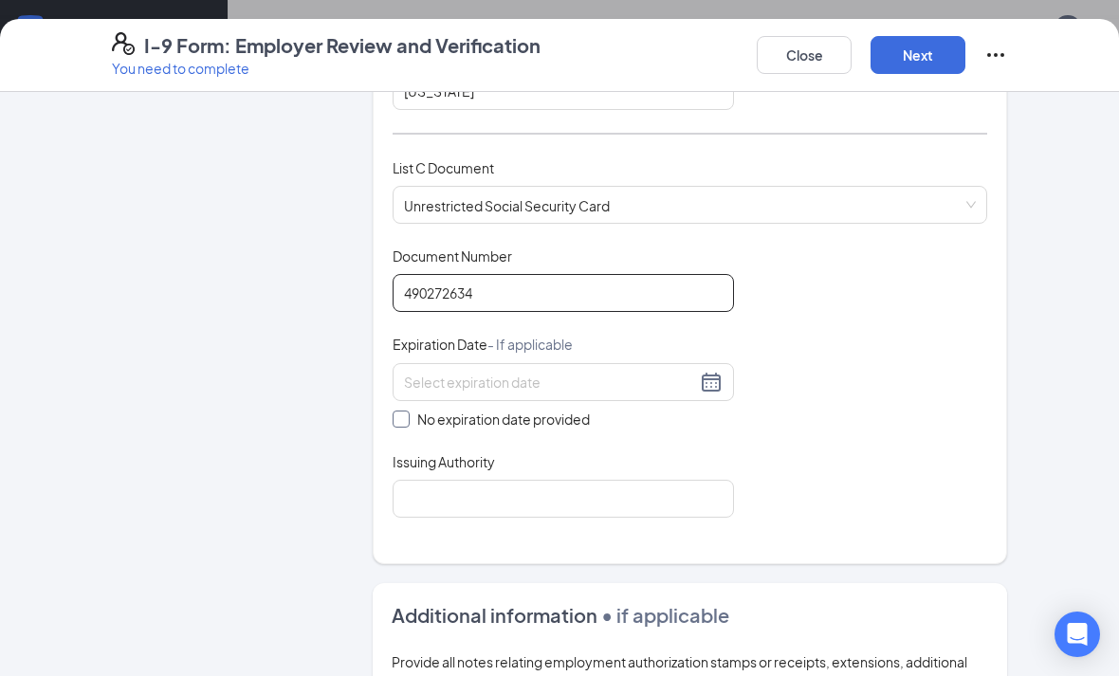
type input "490272634"
click at [534, 413] on span "No expiration date provided" at bounding box center [503, 419] width 188 height 21
click at [406, 413] on input "No expiration date provided" at bounding box center [398, 416] width 13 height 13
checkbox input "true"
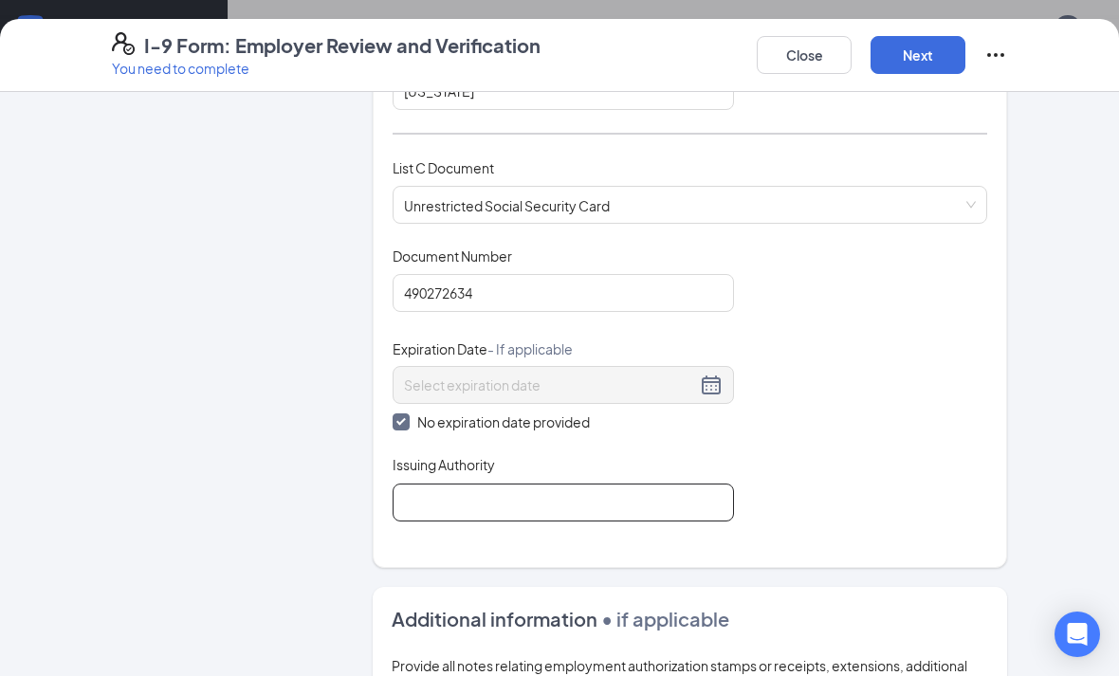
click at [548, 483] on input "Issuing Authority" at bounding box center [562, 502] width 341 height 38
type input "Social Security Administration"
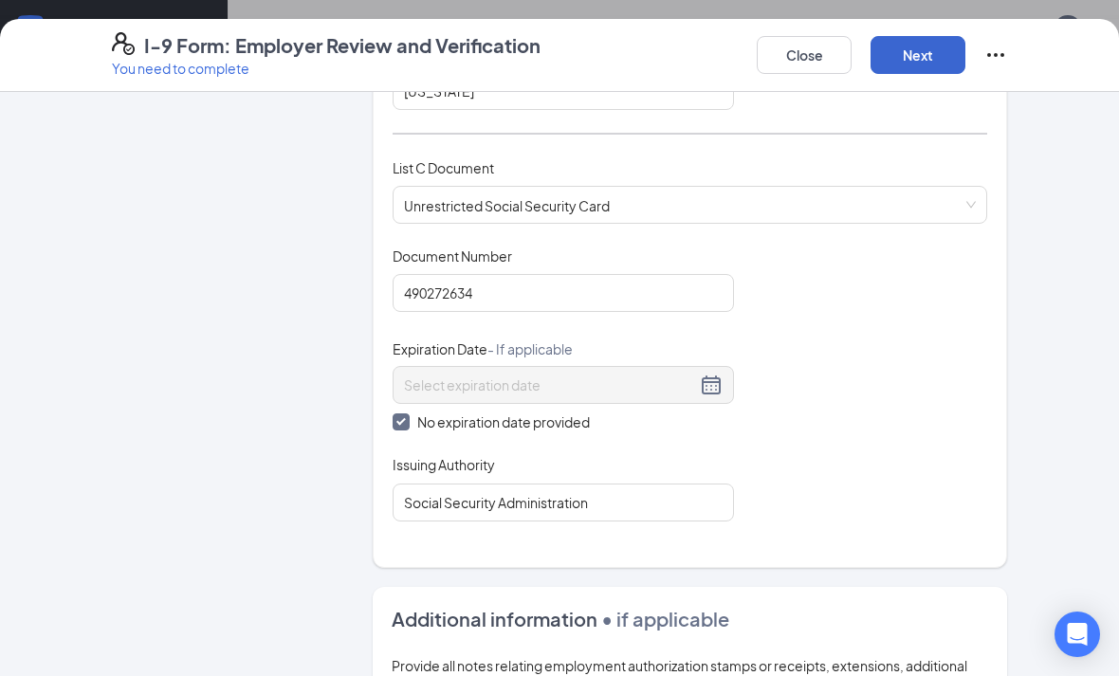
click at [921, 57] on button "Next" at bounding box center [917, 55] width 95 height 38
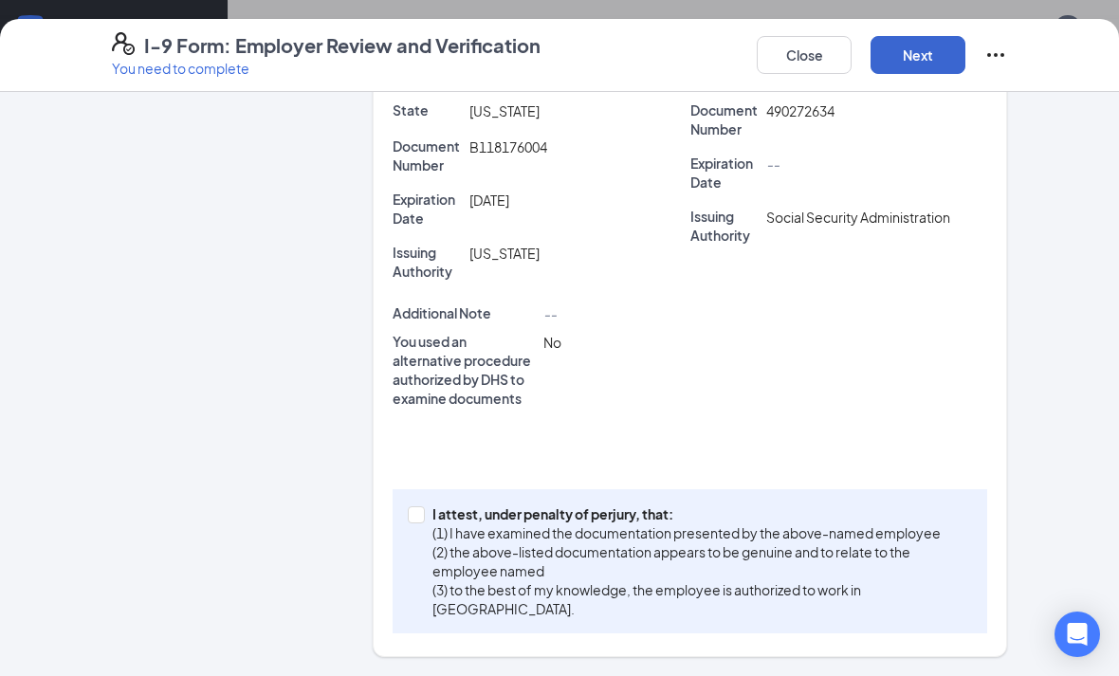
scroll to position [489, 0]
click at [410, 518] on input "I attest, under penalty of [PERSON_NAME], that: (1) I have examined the documen…" at bounding box center [414, 513] width 13 height 13
checkbox input "true"
click at [923, 56] on button "Next" at bounding box center [917, 55] width 95 height 38
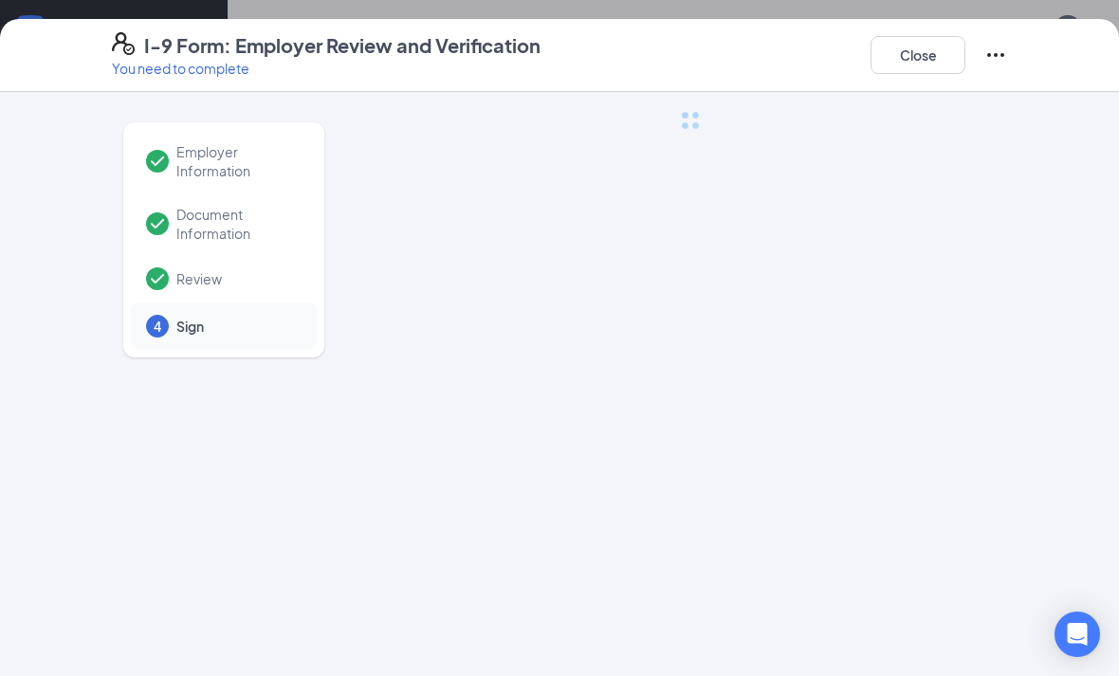
scroll to position [0, 0]
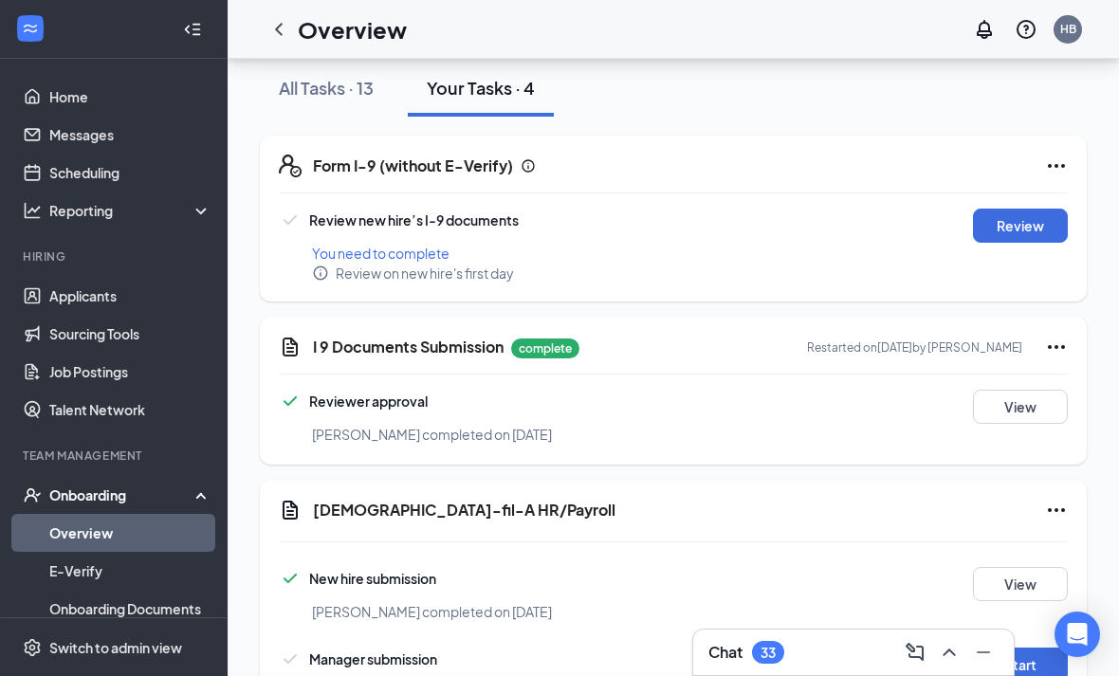
click at [576, 263] on div "I-9 Form: Employer Review and Verification You need to complete Close Employer …" at bounding box center [559, 338] width 1119 height 676
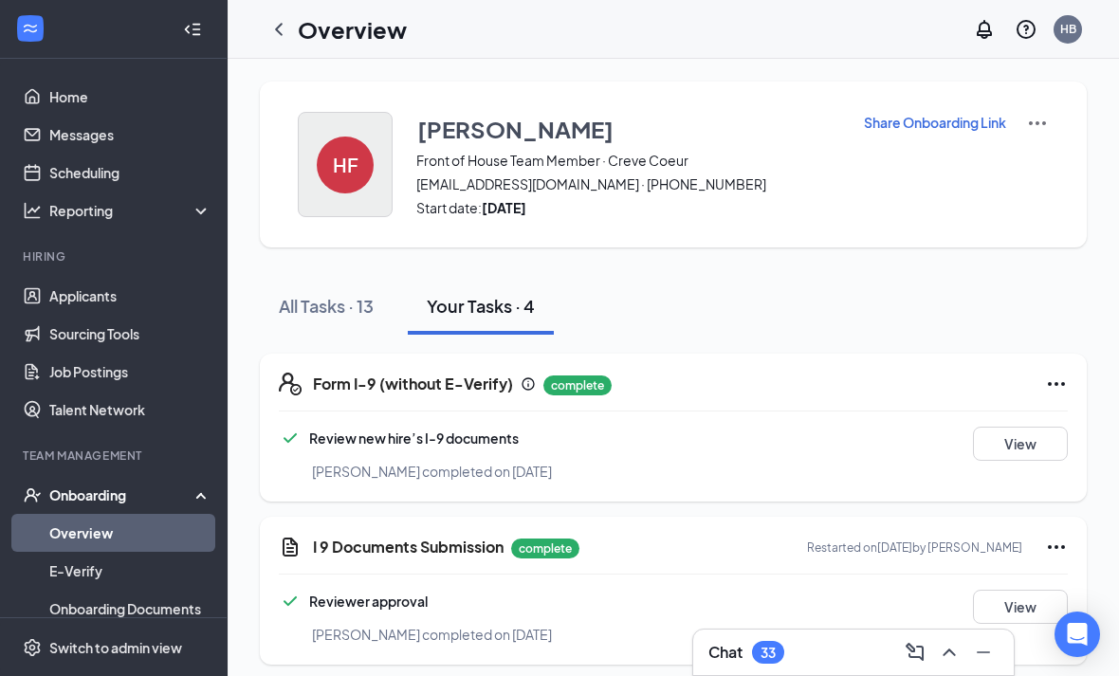
click at [347, 182] on div "HF" at bounding box center [345, 164] width 57 height 57
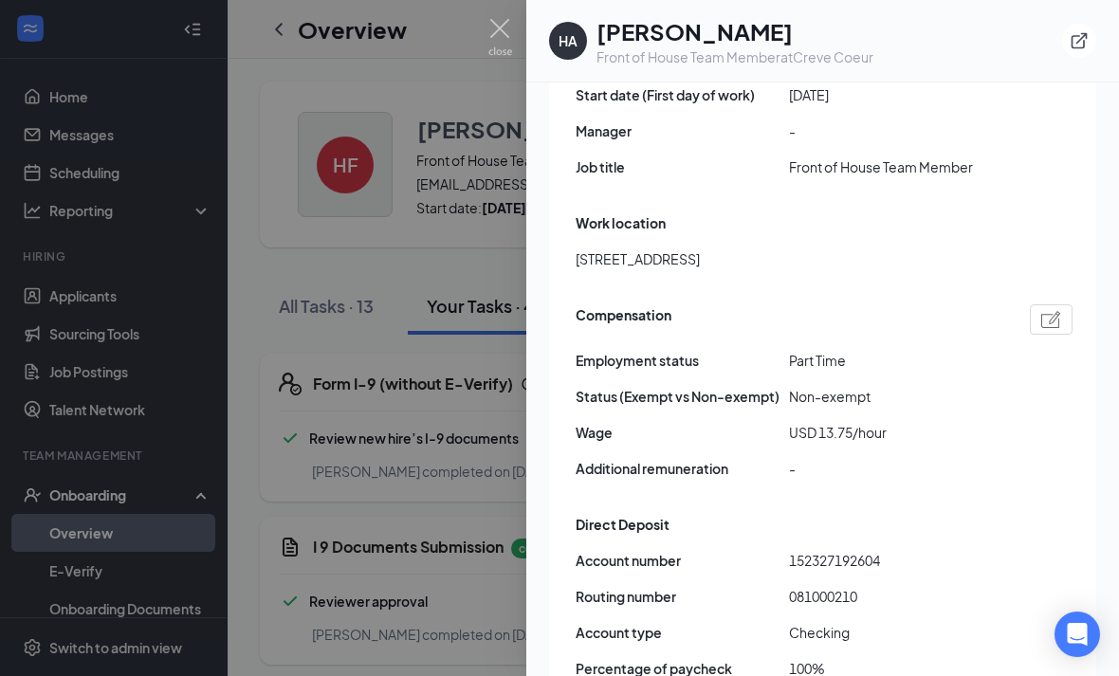
scroll to position [1146, 0]
click at [430, 462] on div at bounding box center [559, 338] width 1119 height 676
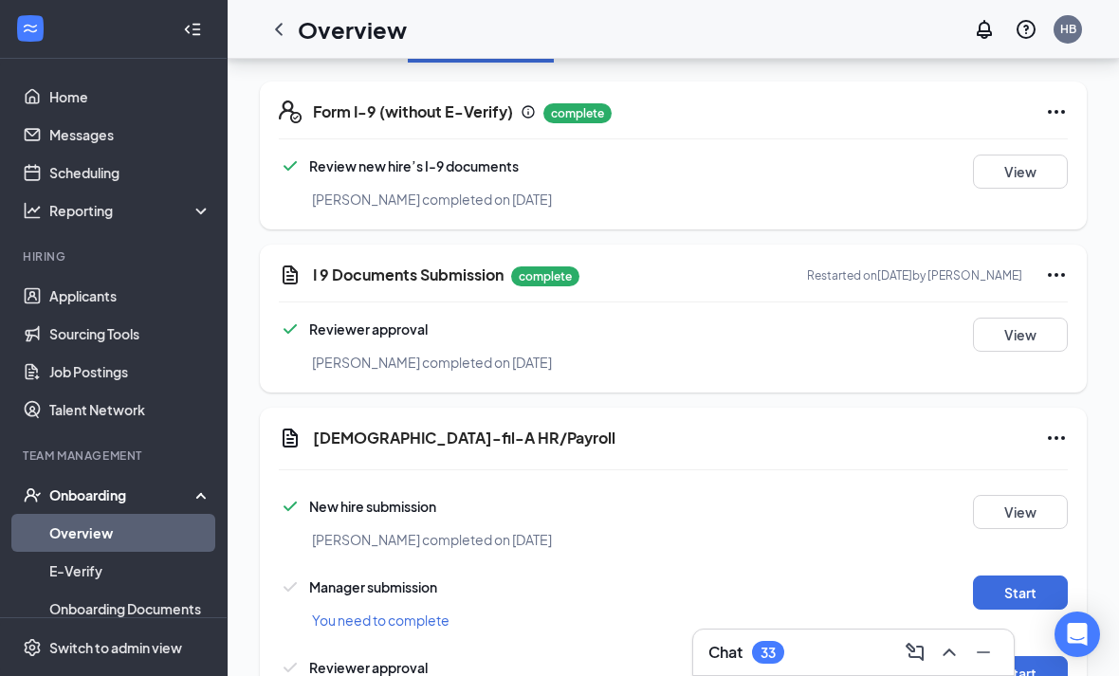
scroll to position [305, 0]
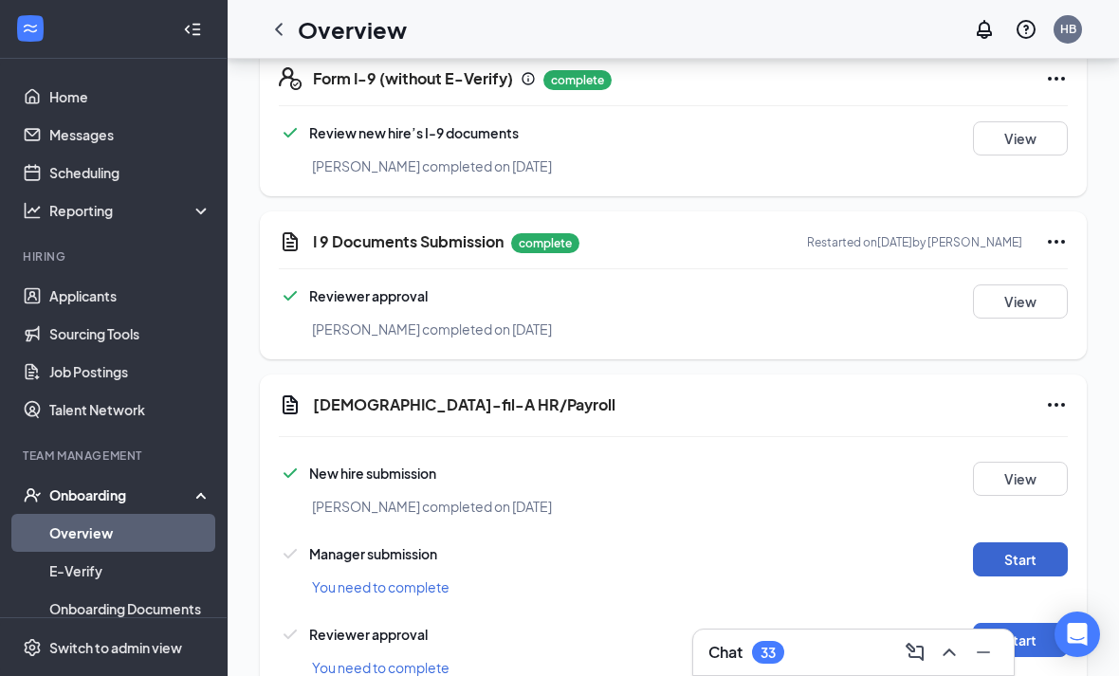
click at [1035, 569] on button "Start" at bounding box center [1020, 559] width 95 height 34
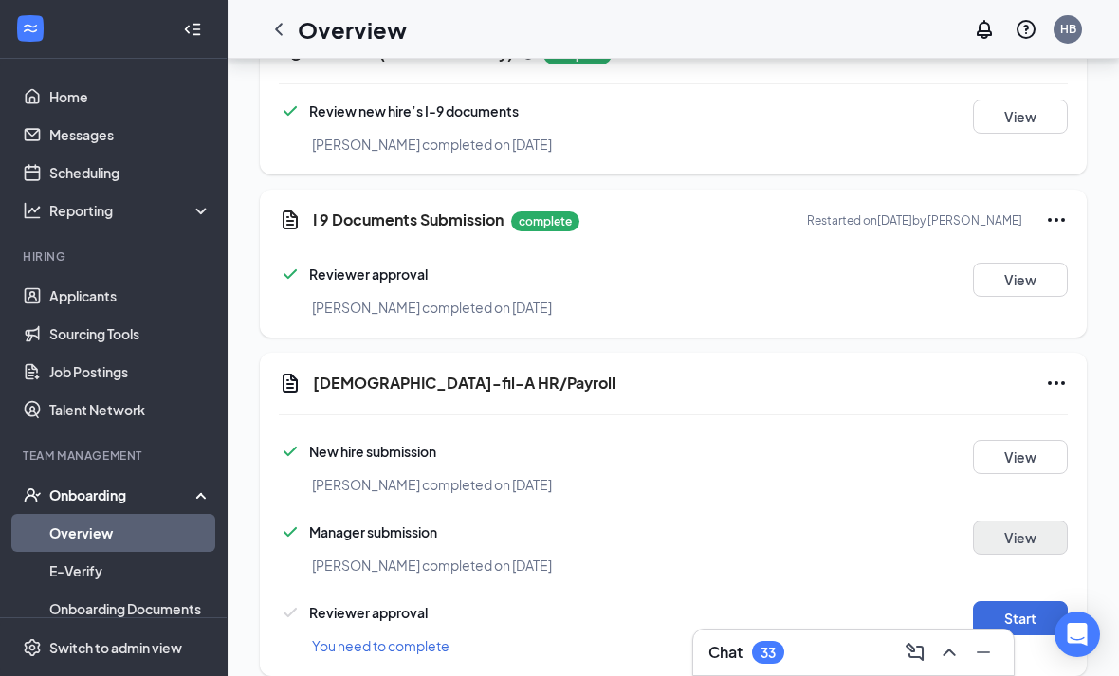
scroll to position [373, 0]
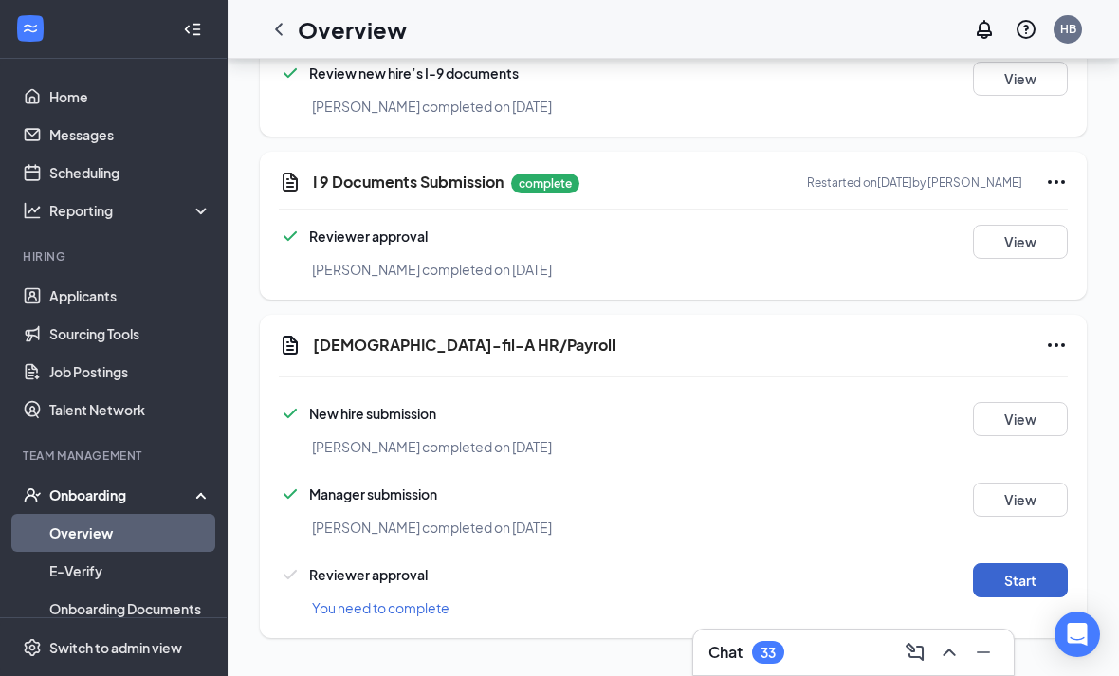
click at [1010, 589] on button "Start" at bounding box center [1020, 580] width 95 height 34
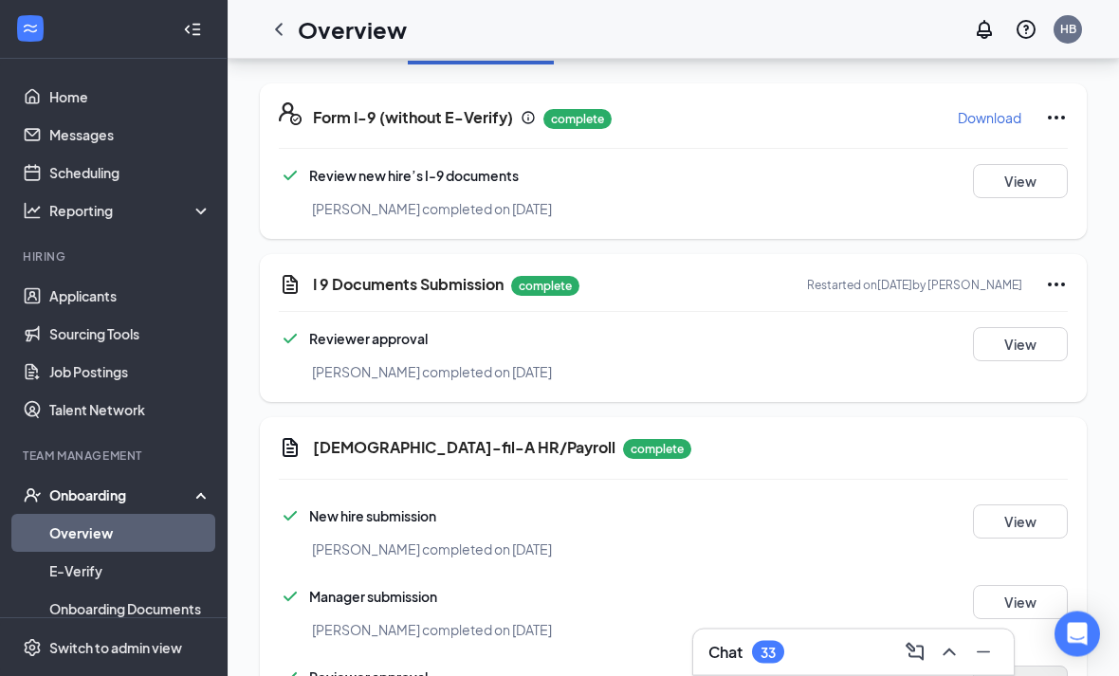
scroll to position [0, 0]
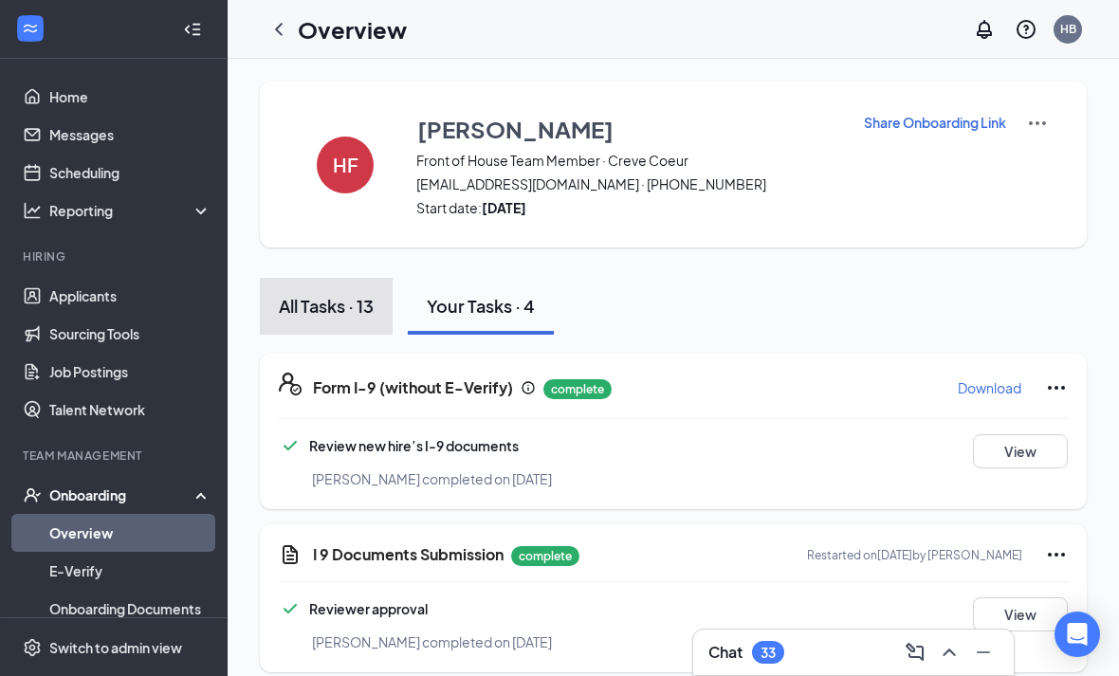
click at [360, 313] on div "All Tasks · 13" at bounding box center [326, 306] width 95 height 24
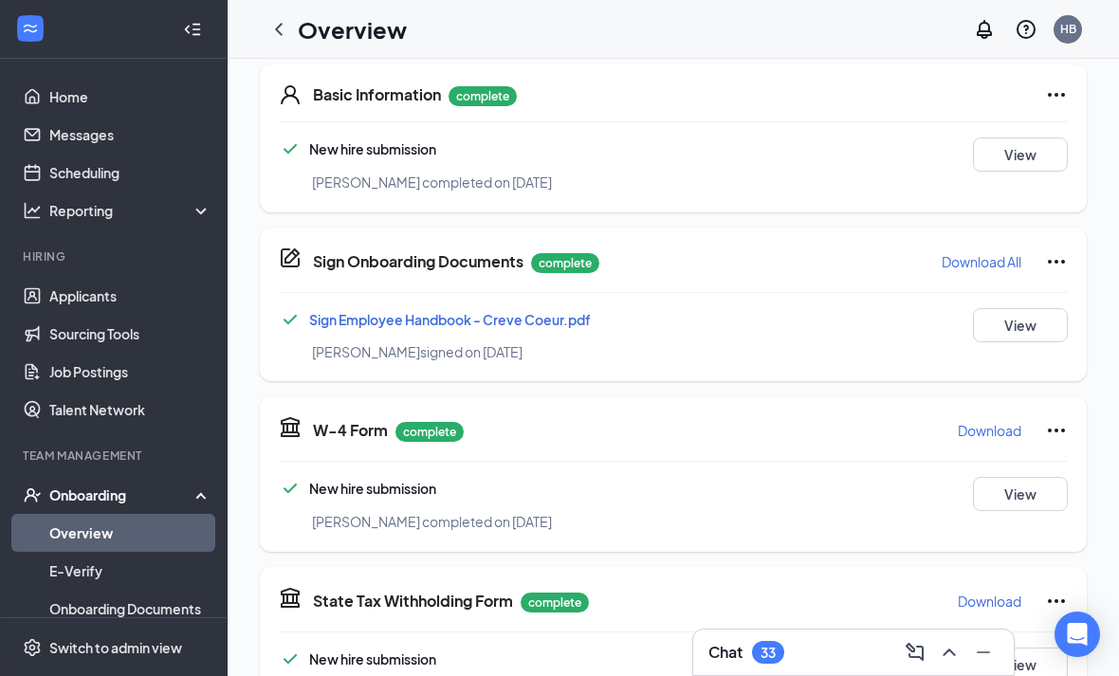
scroll to position [339, 0]
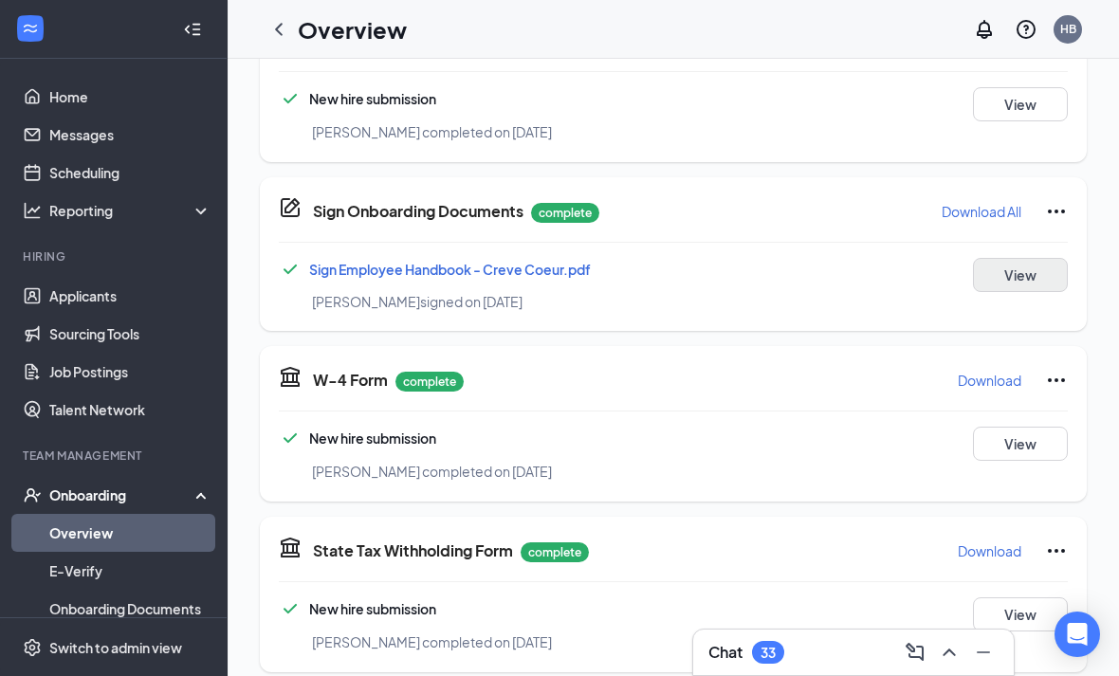
click at [1022, 282] on button "View" at bounding box center [1020, 275] width 95 height 34
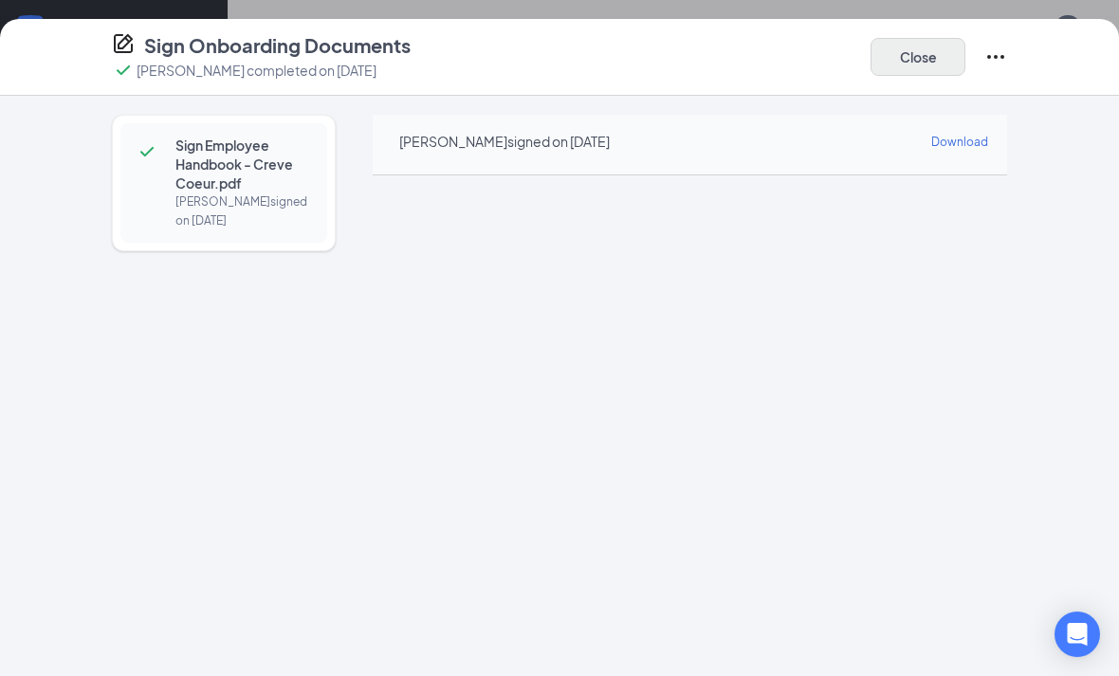
click at [926, 70] on button "Close" at bounding box center [917, 57] width 95 height 38
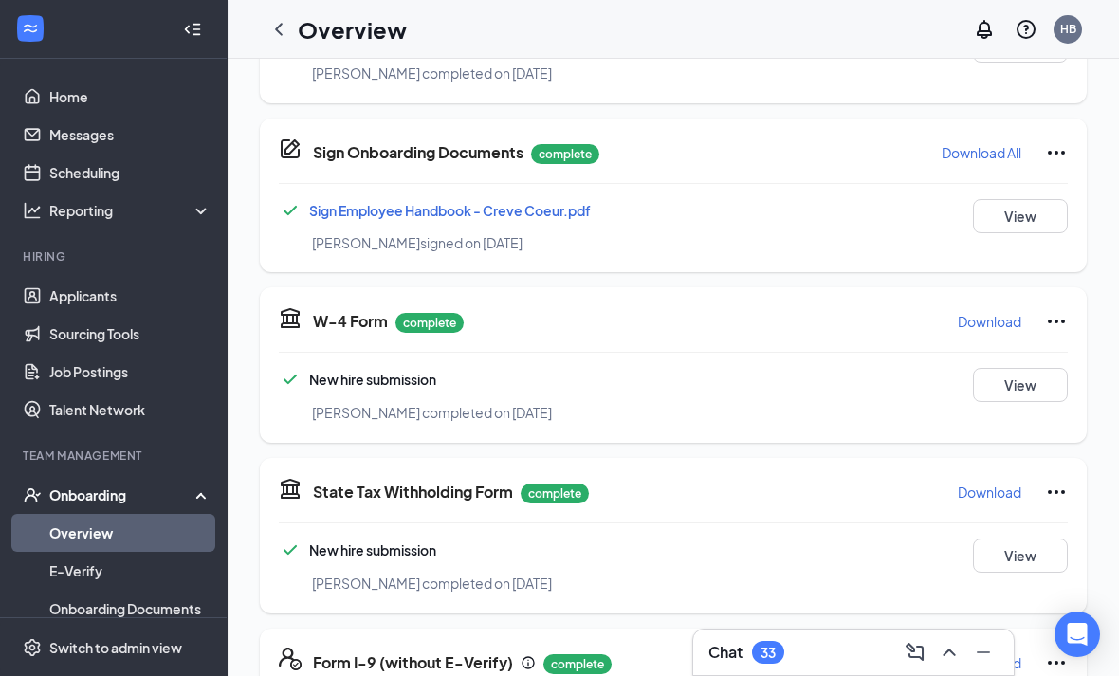
scroll to position [276, 0]
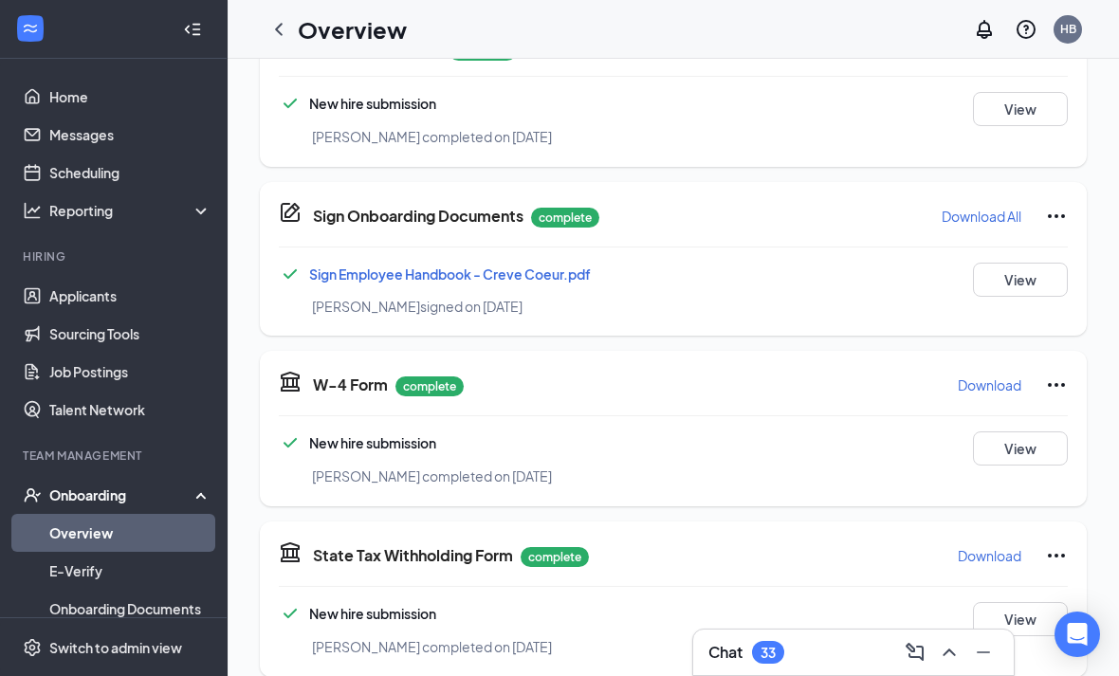
click at [545, 276] on span "Sign Employee Handbook - Creve Coeur.pdf" at bounding box center [450, 273] width 282 height 17
click at [498, 273] on span "Sign Employee Handbook - Creve Coeur.pdf" at bounding box center [450, 273] width 282 height 17
